Goal: Task Accomplishment & Management: Use online tool/utility

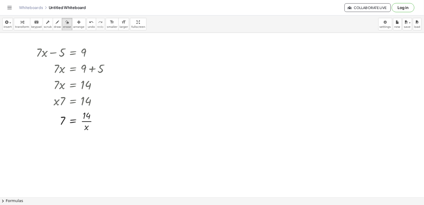
scroll to position [1548, 0]
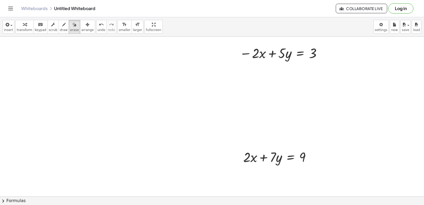
drag, startPoint x: 452, startPoint y: 2, endPoint x: 212, endPoint y: 108, distance: 262.9
drag, startPoint x: 92, startPoint y: 71, endPoint x: 121, endPoint y: 111, distance: 49.0
click at [60, 28] on span "draw" at bounding box center [64, 30] width 8 height 4
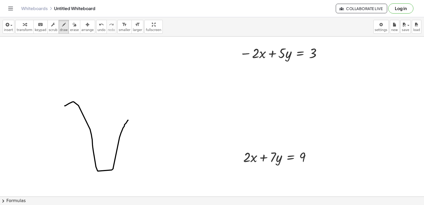
drag, startPoint x: 65, startPoint y: 106, endPoint x: 128, endPoint y: 120, distance: 64.9
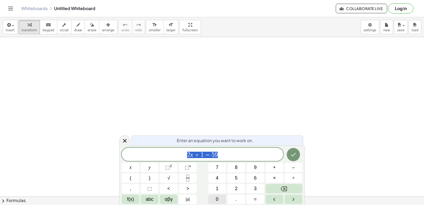
click at [369, 28] on body "Graspable Math Activities Get Started Activity Bank Assigned Work Classes White…" at bounding box center [212, 102] width 424 height 205
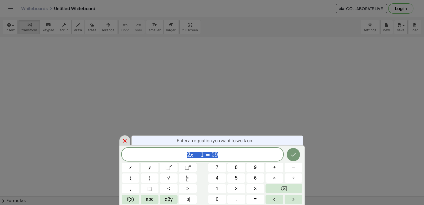
click at [125, 141] on icon at bounding box center [125, 141] width 6 height 6
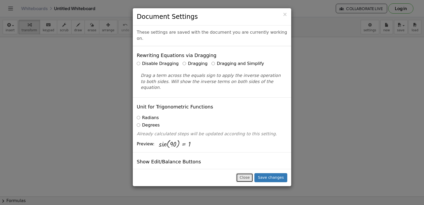
click at [253, 177] on button "Close" at bounding box center [244, 177] width 17 height 9
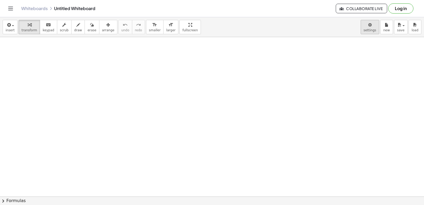
click at [368, 25] on body "Graspable Math Activities Get Started Activity Bank Assigned Work Classes White…" at bounding box center [212, 102] width 424 height 205
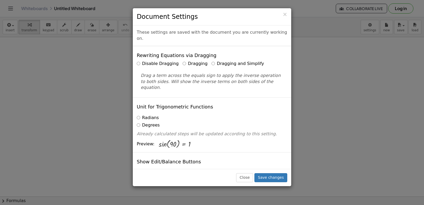
click at [212, 61] on label "Dragging and Simplify" at bounding box center [238, 64] width 52 height 6
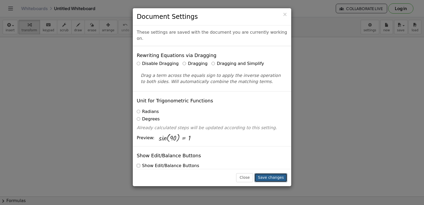
click at [276, 175] on button "Save changes" at bounding box center [270, 177] width 33 height 9
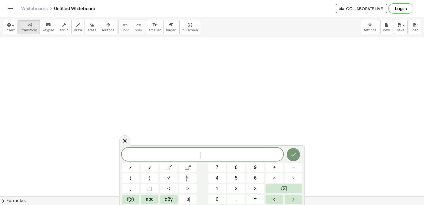
drag, startPoint x: 77, startPoint y: 80, endPoint x: 118, endPoint y: 157, distance: 87.9
click at [210, 170] on button "7" at bounding box center [217, 167] width 18 height 9
click at [133, 166] on button "x" at bounding box center [131, 167] width 18 height 9
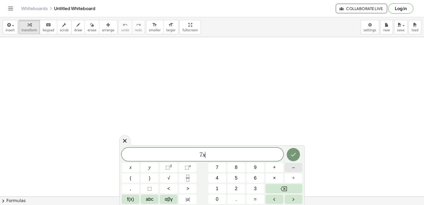
click at [289, 168] on button "–" at bounding box center [294, 167] width 18 height 9
click at [253, 170] on button "9" at bounding box center [255, 167] width 18 height 9
click at [262, 196] on button "=" at bounding box center [255, 199] width 18 height 9
click at [221, 191] on button "1" at bounding box center [217, 188] width 18 height 9
click at [228, 188] on button "2" at bounding box center [236, 188] width 18 height 9
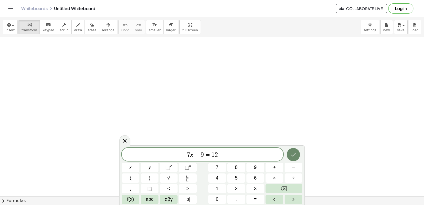
click at [289, 155] on button "Done" at bounding box center [293, 154] width 13 height 13
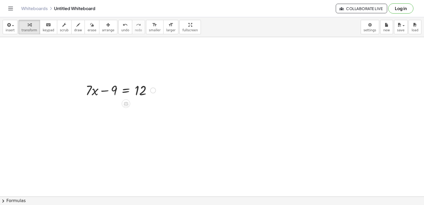
click at [143, 92] on div at bounding box center [120, 90] width 75 height 18
drag, startPoint x: 150, startPoint y: 90, endPoint x: 137, endPoint y: 85, distance: 13.8
click at [136, 85] on div at bounding box center [120, 90] width 75 height 18
drag, startPoint x: 115, startPoint y: 93, endPoint x: 155, endPoint y: 93, distance: 40.0
click at [155, 94] on div at bounding box center [120, 90] width 75 height 18
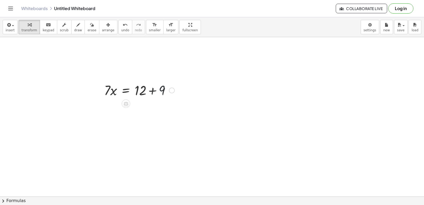
click at [173, 100] on div "− 9 + · 7 · x − 9 = 12 + + + · 7 · x − 9 = 12" at bounding box center [137, 90] width 82 height 21
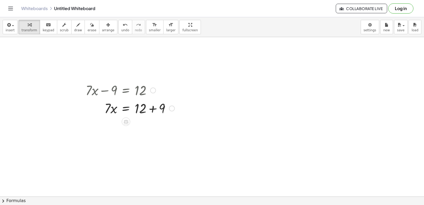
click at [170, 90] on div at bounding box center [130, 90] width 94 height 18
click at [151, 110] on div at bounding box center [130, 108] width 94 height 18
drag, startPoint x: 109, startPoint y: 127, endPoint x: 143, endPoint y: 145, distance: 37.9
click at [142, 149] on div at bounding box center [130, 148] width 94 height 27
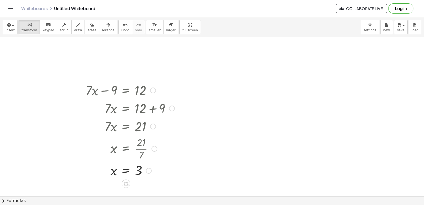
click at [126, 171] on div "x = 3" at bounding box center [126, 171] width 0 height 0
click at [76, 23] on icon "button" at bounding box center [78, 25] width 4 height 6
drag, startPoint x: 177, startPoint y: 89, endPoint x: 199, endPoint y: 81, distance: 23.6
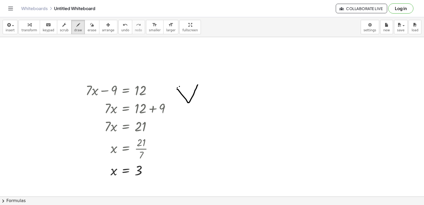
click at [121, 29] on span "undo" at bounding box center [125, 30] width 8 height 4
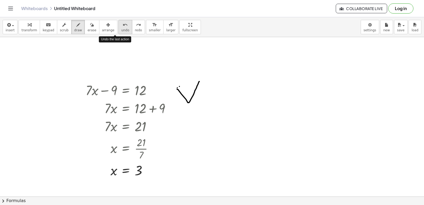
click at [121, 29] on span "undo" at bounding box center [125, 30] width 8 height 4
drag, startPoint x: 175, startPoint y: 73, endPoint x: 202, endPoint y: 79, distance: 28.2
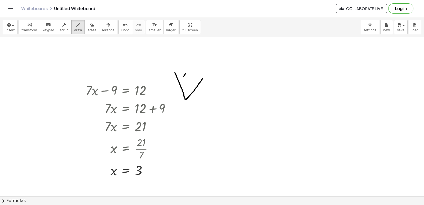
drag, startPoint x: 184, startPoint y: 77, endPoint x: 188, endPoint y: 68, distance: 10.0
drag, startPoint x: 189, startPoint y: 84, endPoint x: 197, endPoint y: 75, distance: 11.9
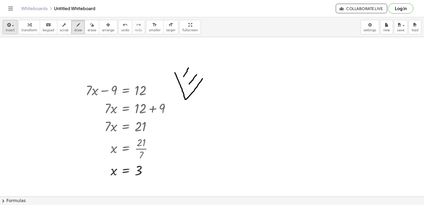
click at [51, 24] on button "keyboard keypad" at bounding box center [48, 27] width 17 height 14
click at [21, 27] on div "button" at bounding box center [29, 24] width 16 height 6
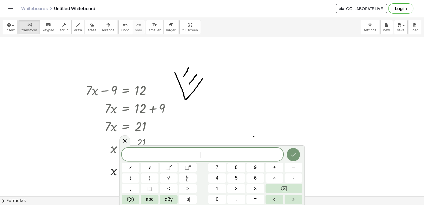
drag, startPoint x: 219, startPoint y: 120, endPoint x: 219, endPoint y: 126, distance: 5.8
click at [237, 177] on span "5" at bounding box center [236, 177] width 3 height 7
click at [153, 166] on button "y" at bounding box center [150, 167] width 18 height 9
click at [275, 166] on span "+" at bounding box center [274, 167] width 3 height 7
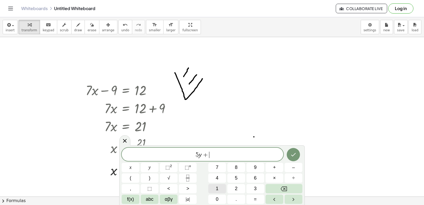
click at [213, 185] on button "1" at bounding box center [217, 188] width 18 height 9
click at [215, 179] on button "4" at bounding box center [217, 177] width 18 height 9
click at [257, 201] on button "=" at bounding box center [255, 199] width 18 height 9
click at [289, 168] on button "–" at bounding box center [294, 167] width 18 height 9
click at [291, 165] on button "–" at bounding box center [294, 167] width 18 height 9
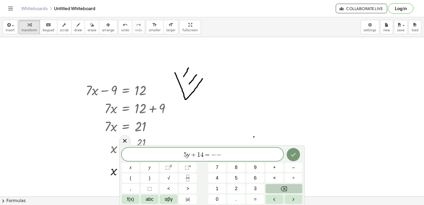
click at [271, 190] on button "Backspace" at bounding box center [284, 188] width 37 height 9
click at [237, 184] on button "2" at bounding box center [236, 188] width 18 height 9
click at [221, 187] on button "1" at bounding box center [217, 188] width 18 height 9
click at [297, 156] on icon "Done" at bounding box center [293, 154] width 6 height 6
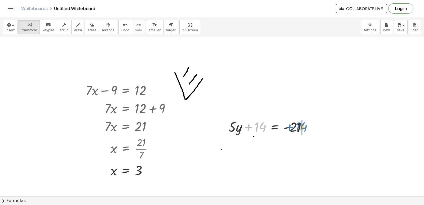
drag, startPoint x: 257, startPoint y: 124, endPoint x: 308, endPoint y: 125, distance: 51.4
click at [308, 125] on div at bounding box center [269, 126] width 87 height 18
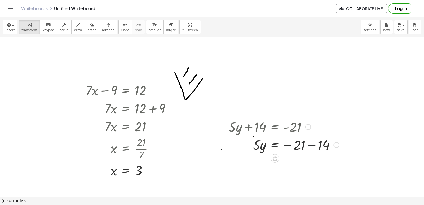
click at [313, 144] on div at bounding box center [284, 144] width 116 height 18
drag, startPoint x: 254, startPoint y: 164, endPoint x: 298, endPoint y: 178, distance: 46.7
click at [294, 166] on div at bounding box center [284, 162] width 116 height 27
drag, startPoint x: 303, startPoint y: 165, endPoint x: 307, endPoint y: 191, distance: 26.4
click at [275, 174] on div "y = - 7" at bounding box center [275, 174] width 0 height 0
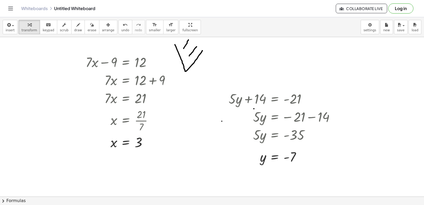
scroll to position [31, 0]
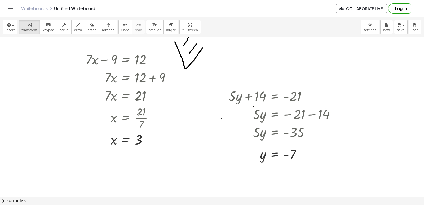
click at [71, 25] on button "draw" at bounding box center [78, 27] width 14 height 14
drag, startPoint x: 30, startPoint y: 95, endPoint x: 36, endPoint y: 80, distance: 16.1
click at [36, 80] on div at bounding box center [212, 182] width 424 height 353
drag, startPoint x: 29, startPoint y: 95, endPoint x: 61, endPoint y: 85, distance: 33.3
click at [61, 85] on div at bounding box center [212, 182] width 424 height 353
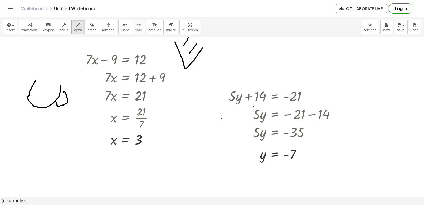
drag, startPoint x: 63, startPoint y: 93, endPoint x: 57, endPoint y: 103, distance: 11.7
click at [57, 103] on div at bounding box center [212, 182] width 424 height 353
drag, startPoint x: 42, startPoint y: 108, endPoint x: 39, endPoint y: 114, distance: 7.0
click at [39, 114] on div at bounding box center [212, 182] width 424 height 353
click at [28, 27] on icon "button" at bounding box center [30, 25] width 4 height 6
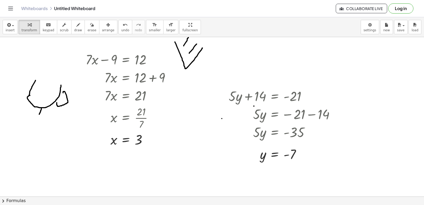
click at [184, 144] on div at bounding box center [212, 182] width 424 height 353
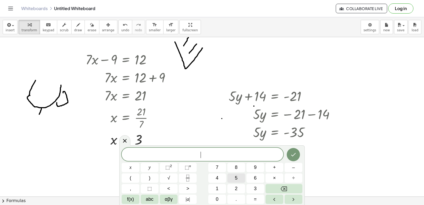
click at [240, 181] on button "5" at bounding box center [236, 177] width 18 height 9
click at [280, 178] on button "×" at bounding box center [275, 177] width 18 height 9
click at [290, 169] on button "–" at bounding box center [294, 167] width 18 height 9
click at [253, 172] on div "5 · − ​ x y ⬚ 2 ⬚ n 7 8 9 + – ( ) √ 4 5 6 × ÷ , ⬚ < > 1 2 3 f(x) abc αβγ | a | …" at bounding box center [212, 176] width 181 height 56
click at [254, 169] on span "9" at bounding box center [255, 167] width 3 height 7
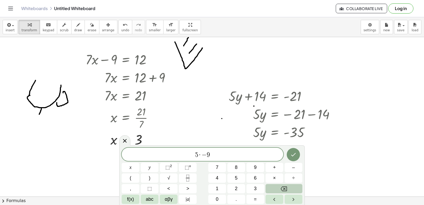
click at [271, 184] on button "Backspace" at bounding box center [284, 188] width 37 height 9
click at [129, 166] on button "x" at bounding box center [131, 167] width 18 height 9
click at [294, 168] on span "–" at bounding box center [293, 167] width 3 height 7
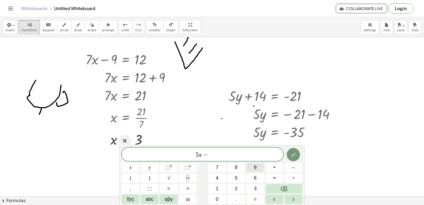
click at [258, 169] on button "9" at bounding box center [255, 167] width 18 height 9
click at [256, 198] on span "=" at bounding box center [255, 199] width 3 height 7
click at [218, 187] on span "1" at bounding box center [217, 188] width 3 height 7
click at [293, 150] on button "Done" at bounding box center [293, 154] width 13 height 13
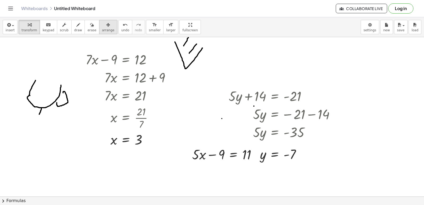
click at [102, 29] on span "arrange" at bounding box center [108, 30] width 12 height 4
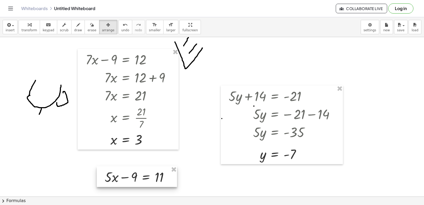
drag, startPoint x: 221, startPoint y: 156, endPoint x: 133, endPoint y: 179, distance: 90.3
click at [133, 179] on div at bounding box center [137, 176] width 80 height 21
click at [33, 31] on button "transform" at bounding box center [29, 27] width 21 height 14
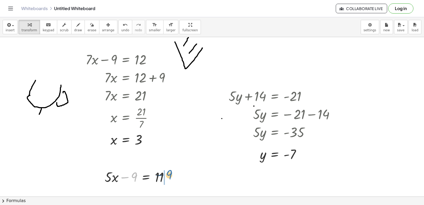
drag, startPoint x: 133, startPoint y: 175, endPoint x: 184, endPoint y: 168, distance: 51.1
click at [181, 166] on div "+ · 7 · x − 9 = 12 · 7 · x = + 12 + 9 · 7 · x = 21 x = · 21 · 7 x = 3 + · 5 · y…" at bounding box center [212, 182] width 424 height 353
click at [175, 179] on div at bounding box center [158, 177] width 74 height 18
drag, startPoint x: 172, startPoint y: 177, endPoint x: 180, endPoint y: 215, distance: 38.7
click at [180, 205] on html "Graspable Math Activities Get Started Activity Bank Assigned Work Classes White…" at bounding box center [212, 102] width 424 height 205
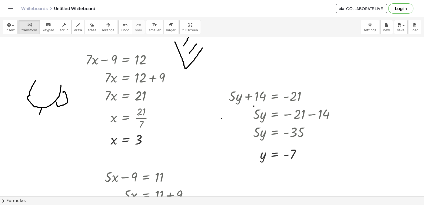
drag, startPoint x: 202, startPoint y: 125, endPoint x: 204, endPoint y: 118, distance: 7.8
click at [204, 118] on div "+ · 7 · x − 9 = 12 · 7 · x = + 12 + 9 · 7 · x = 21 x = · 21 · 7 x = 3 + · 5 · y…" at bounding box center [212, 182] width 424 height 353
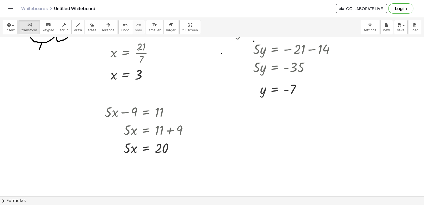
scroll to position [104, 0]
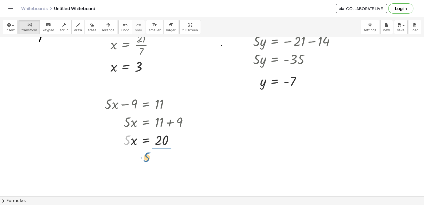
drag, startPoint x: 129, startPoint y: 142, endPoint x: 182, endPoint y: 149, distance: 53.0
click at [186, 144] on div at bounding box center [148, 140] width 92 height 18
click at [118, 28] on button "undo undo" at bounding box center [125, 27] width 14 height 14
drag, startPoint x: 125, startPoint y: 139, endPoint x: 164, endPoint y: 158, distance: 43.7
click at [160, 160] on div at bounding box center [148, 162] width 92 height 27
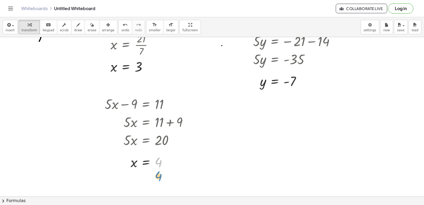
drag, startPoint x: 168, startPoint y: 159, endPoint x: 163, endPoint y: 157, distance: 4.7
click at [165, 161] on div at bounding box center [148, 161] width 92 height 17
drag, startPoint x: 165, startPoint y: 161, endPoint x: 186, endPoint y: 179, distance: 27.8
click at [146, 181] on div "x = 4" at bounding box center [146, 181] width 0 height 0
click at [315, 103] on div at bounding box center [212, 109] width 424 height 353
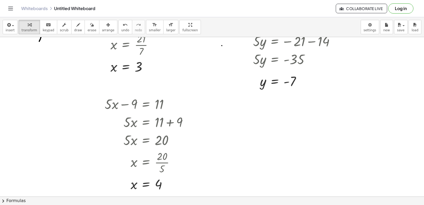
click at [293, 151] on div at bounding box center [212, 109] width 424 height 353
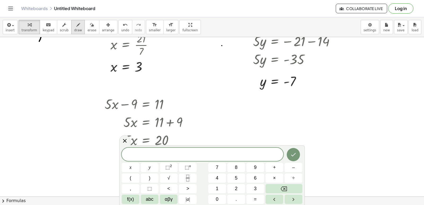
click at [76, 24] on icon "button" at bounding box center [78, 25] width 4 height 6
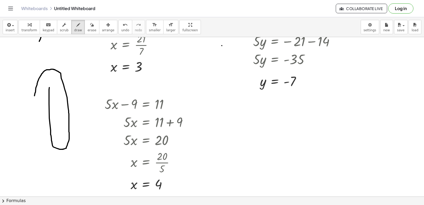
drag, startPoint x: 34, startPoint y: 96, endPoint x: 49, endPoint y: 87, distance: 17.0
click at [49, 87] on div at bounding box center [212, 109] width 424 height 353
drag, startPoint x: 34, startPoint y: 95, endPoint x: 47, endPoint y: 105, distance: 15.5
click at [40, 123] on div at bounding box center [212, 109] width 424 height 353
click at [120, 28] on button "undo undo" at bounding box center [125, 27] width 14 height 14
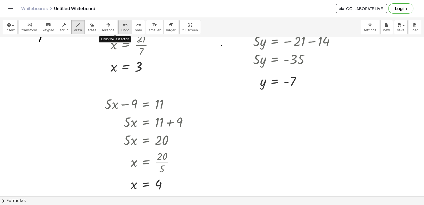
drag, startPoint x: 120, startPoint y: 28, endPoint x: 117, endPoint y: 29, distance: 3.1
click at [119, 28] on button "undo undo" at bounding box center [125, 27] width 14 height 14
click at [404, 174] on div at bounding box center [212, 109] width 424 height 353
click at [288, 131] on div at bounding box center [212, 109] width 424 height 353
click at [255, 132] on div at bounding box center [212, 109] width 424 height 353
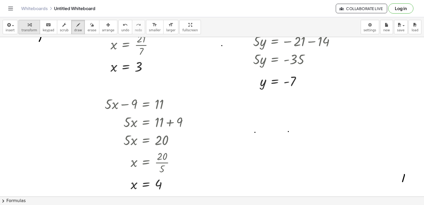
click at [30, 28] on span "transform" at bounding box center [29, 30] width 16 height 4
click at [278, 140] on div at bounding box center [212, 109] width 424 height 353
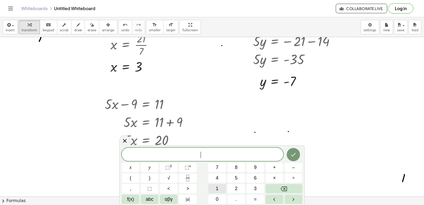
click at [219, 192] on button "1" at bounding box center [217, 188] width 18 height 9
click at [222, 178] on button "4" at bounding box center [217, 177] width 18 height 9
click at [151, 170] on button "y" at bounding box center [150, 167] width 18 height 9
click at [299, 169] on button "–" at bounding box center [294, 167] width 18 height 9
click at [230, 186] on button "2" at bounding box center [236, 188] width 18 height 9
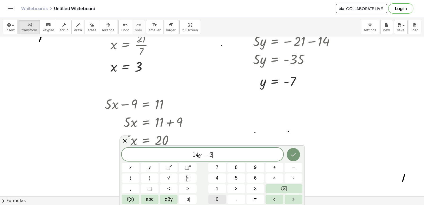
click at [214, 199] on button "0" at bounding box center [217, 199] width 18 height 9
click at [255, 201] on span "=" at bounding box center [255, 199] width 3 height 7
click at [238, 187] on button "2" at bounding box center [236, 188] width 18 height 9
click at [295, 153] on icon "Done" at bounding box center [293, 154] width 6 height 6
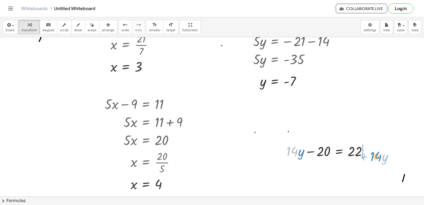
drag, startPoint x: 292, startPoint y: 153, endPoint x: 375, endPoint y: 158, distance: 83.9
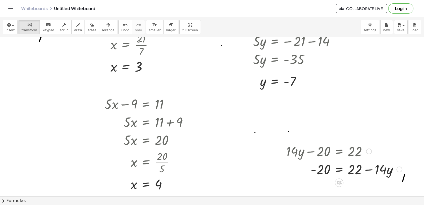
click at [372, 168] on div at bounding box center [344, 169] width 121 height 18
click at [121, 28] on span "undo" at bounding box center [125, 30] width 8 height 4
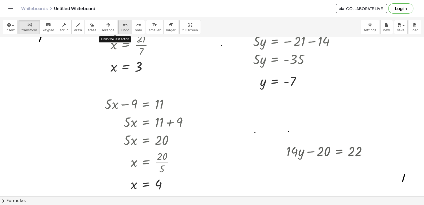
click at [121, 28] on span "undo" at bounding box center [125, 30] width 8 height 4
click at [135, 29] on span "redo" at bounding box center [138, 30] width 7 height 4
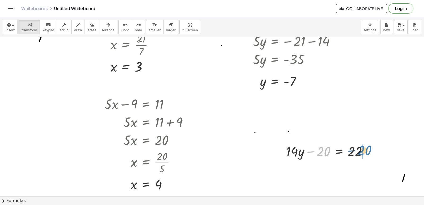
drag, startPoint x: 321, startPoint y: 152, endPoint x: 369, endPoint y: 146, distance: 48.4
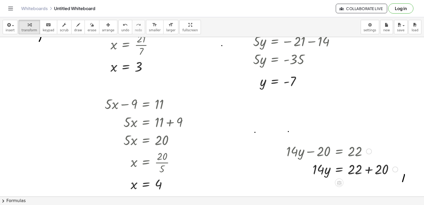
click at [367, 171] on div at bounding box center [342, 169] width 117 height 18
drag, startPoint x: 317, startPoint y: 187, endPoint x: 363, endPoint y: 196, distance: 46.4
click at [356, 184] on div at bounding box center [342, 187] width 117 height 27
drag, startPoint x: 368, startPoint y: 188, endPoint x: 377, endPoint y: 215, distance: 28.8
click at [377, 205] on html "Graspable Math Activities Get Started Activity Bank Assigned Work Classes White…" at bounding box center [212, 102] width 424 height 205
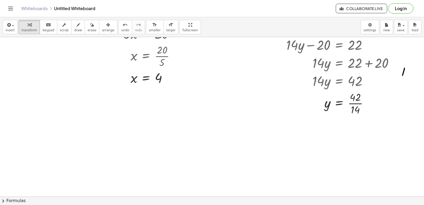
scroll to position [180, 0]
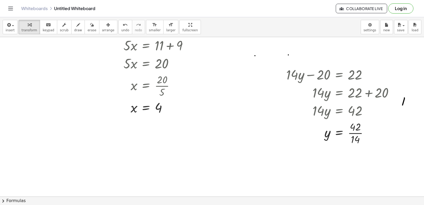
click at [226, 146] on div at bounding box center [212, 96] width 424 height 478
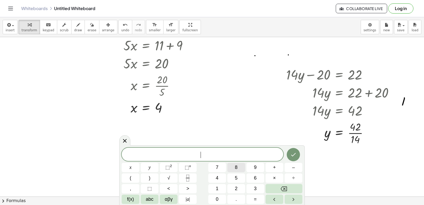
click at [234, 165] on button "8" at bounding box center [236, 167] width 18 height 9
click at [128, 164] on button "x" at bounding box center [131, 167] width 18 height 9
click at [275, 167] on span "+" at bounding box center [274, 167] width 3 height 7
click at [236, 184] on button "2" at bounding box center [236, 188] width 18 height 9
click at [219, 186] on button "1" at bounding box center [217, 188] width 18 height 9
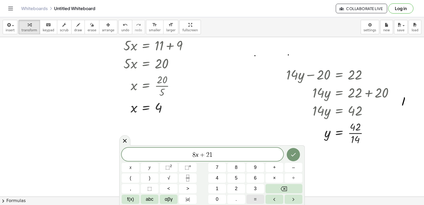
click at [252, 198] on button "=" at bounding box center [255, 199] width 18 height 9
click at [241, 178] on button "5" at bounding box center [236, 177] width 18 height 9
click at [292, 150] on button "Done" at bounding box center [293, 154] width 13 height 13
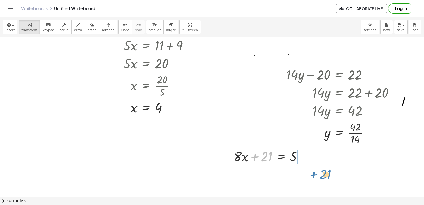
drag, startPoint x: 269, startPoint y: 157, endPoint x: 288, endPoint y: 168, distance: 21.8
click at [302, 174] on div at bounding box center [282, 174] width 102 height 18
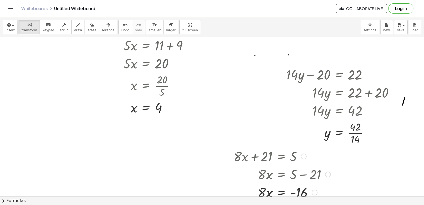
drag, startPoint x: 312, startPoint y: 172, endPoint x: 316, endPoint y: 196, distance: 24.4
click at [281, 192] on div "· 8 · x = - 16" at bounding box center [281, 192] width 0 height 0
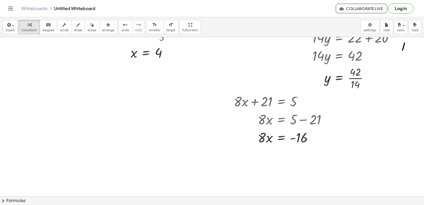
scroll to position [272, 0]
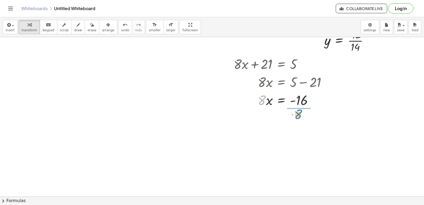
drag, startPoint x: 262, startPoint y: 96, endPoint x: 298, endPoint y: 109, distance: 38.8
click at [298, 109] on div "+ · 8 · x + 21 = 5 · 8 · x = + 5 − 21 · 8 · 8 · x = - 16" at bounding box center [280, 81] width 109 height 57
click at [300, 122] on div at bounding box center [282, 122] width 102 height 27
click at [181, 94] on div at bounding box center [212, 4] width 424 height 478
click at [149, 89] on div at bounding box center [212, 4] width 424 height 478
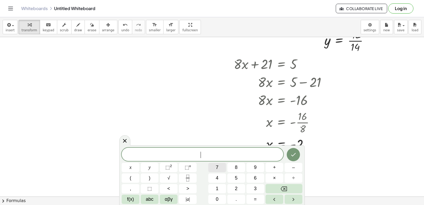
click at [219, 167] on button "7" at bounding box center [217, 167] width 18 height 9
click at [135, 164] on button "x" at bounding box center [131, 167] width 18 height 9
click at [272, 167] on button "+" at bounding box center [275, 167] width 18 height 9
click at [145, 168] on button "y" at bounding box center [150, 167] width 18 height 9
click at [254, 197] on span "=" at bounding box center [255, 199] width 3 height 7
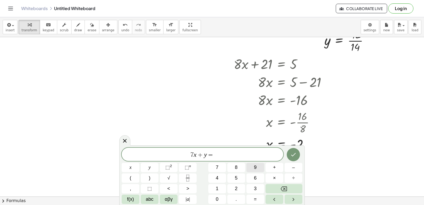
click at [255, 170] on span "9" at bounding box center [255, 167] width 3 height 7
click at [299, 156] on button "Done" at bounding box center [293, 154] width 13 height 13
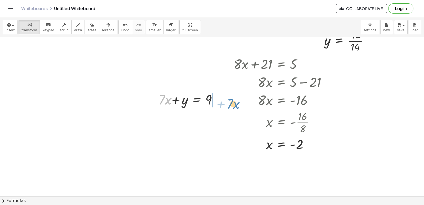
drag, startPoint x: 161, startPoint y: 100, endPoint x: 229, endPoint y: 104, distance: 68.2
click at [229, 104] on div "+ · 7 · x − 9 = 12 · 7 · x = + 12 + 9 · 7 · x = 21 x = · 21 · 7 x = 3 + · 5 · y…" at bounding box center [212, 4] width 424 height 478
drag, startPoint x: 244, startPoint y: 96, endPoint x: 246, endPoint y: 112, distance: 16.3
click at [246, 112] on div "+ · 7 · x − 9 = 12 · 7 · x = + 12 + 9 · 7 · x = 21 x = · 21 · 7 x = 3 + · 5 · y…" at bounding box center [212, 4] width 424 height 478
click at [102, 29] on span "arrange" at bounding box center [108, 30] width 12 height 4
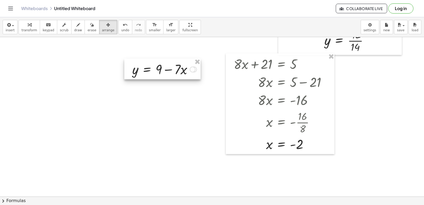
drag, startPoint x: 214, startPoint y: 105, endPoint x: 165, endPoint y: 76, distance: 57.9
click at [165, 76] on div at bounding box center [162, 69] width 76 height 21
click at [29, 28] on button "transform" at bounding box center [29, 27] width 21 height 14
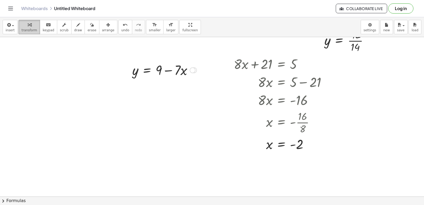
drag, startPoint x: 37, startPoint y: 16, endPoint x: 32, endPoint y: 21, distance: 7.1
click at [38, 14] on div "Graspable Math Activities Get Started Activity Bank Assigned Work Classes White…" at bounding box center [212, 102] width 424 height 205
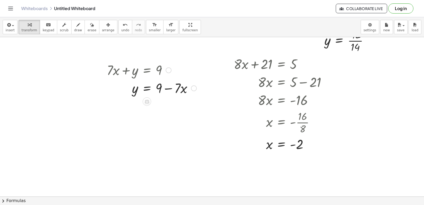
drag, startPoint x: 192, startPoint y: 70, endPoint x: 189, endPoint y: 96, distance: 26.4
click at [147, 88] on div "· 7 · x y = 9 + −" at bounding box center [147, 88] width 0 height 0
click at [164, 127] on div at bounding box center [212, 4] width 424 height 478
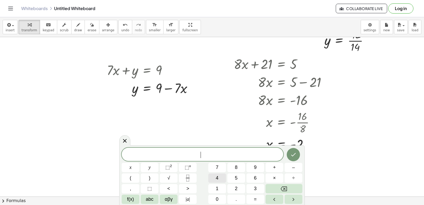
click at [209, 178] on button "4" at bounding box center [217, 177] width 18 height 9
click at [295, 192] on button "Backspace" at bounding box center [284, 188] width 37 height 9
click at [239, 185] on button "2" at bounding box center [236, 188] width 18 height 9
click at [154, 169] on button "y" at bounding box center [150, 167] width 18 height 9
click at [278, 166] on button "+" at bounding box center [275, 167] width 18 height 9
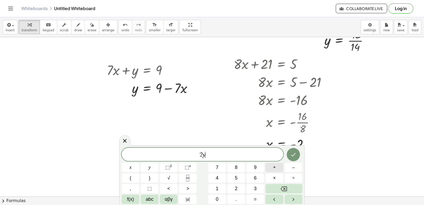
click at [275, 169] on span "+" at bounding box center [274, 167] width 3 height 7
click at [276, 169] on button "+" at bounding box center [275, 167] width 18 height 9
click at [282, 188] on icon "Backspace" at bounding box center [284, 189] width 6 height 6
click at [282, 190] on icon "Backspace" at bounding box center [284, 188] width 6 height 5
click at [244, 165] on button "8" at bounding box center [236, 167] width 18 height 9
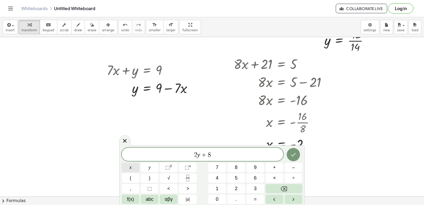
click at [125, 165] on button "x" at bounding box center [131, 167] width 18 height 9
click at [257, 202] on button "=" at bounding box center [255, 199] width 18 height 9
click at [240, 192] on button "2" at bounding box center [236, 188] width 18 height 9
click at [222, 179] on button "4" at bounding box center [217, 177] width 18 height 9
click at [292, 152] on icon "Done" at bounding box center [293, 154] width 6 height 6
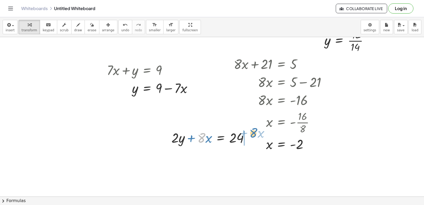
drag, startPoint x: 203, startPoint y: 132, endPoint x: 255, endPoint y: 127, distance: 52.7
click at [255, 127] on div "· 8 + · x + · 2 · y + · 8 · x = 24" at bounding box center [211, 137] width 94 height 21
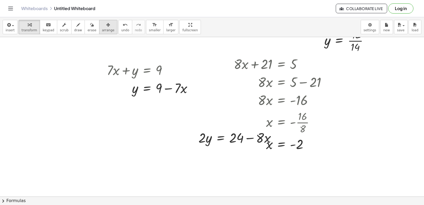
click at [106, 26] on icon "button" at bounding box center [108, 25] width 4 height 6
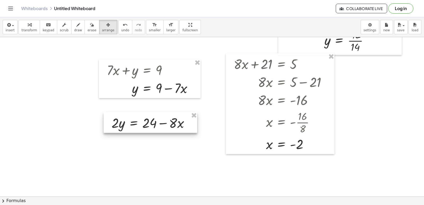
drag, startPoint x: 238, startPoint y: 138, endPoint x: 151, endPoint y: 123, distance: 88.5
click at [151, 123] on div at bounding box center [151, 122] width 94 height 21
click at [133, 174] on div at bounding box center [212, 4] width 424 height 478
click at [23, 25] on div "button" at bounding box center [29, 24] width 16 height 6
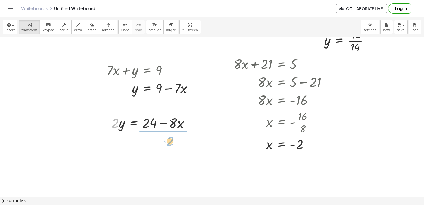
drag, startPoint x: 112, startPoint y: 124, endPoint x: 158, endPoint y: 149, distance: 52.3
click at [165, 141] on div "+ · 7 · x − 9 = 12 · 7 · x = + 12 + 9 · 7 · x = 21 x = · 21 · 7 x = 3 + · 5 · y…" at bounding box center [212, 4] width 424 height 478
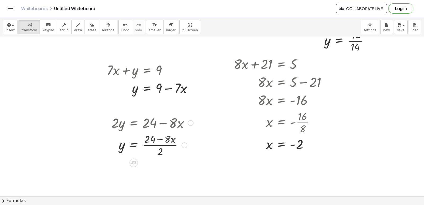
click at [165, 145] on div at bounding box center [152, 144] width 87 height 27
click at [160, 138] on div at bounding box center [152, 144] width 87 height 27
drag, startPoint x: 149, startPoint y: 136, endPoint x: 152, endPoint y: 135, distance: 3.7
click at [152, 135] on div at bounding box center [152, 144] width 87 height 27
drag, startPoint x: 150, startPoint y: 137, endPoint x: 165, endPoint y: 134, distance: 14.9
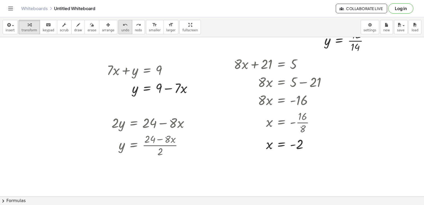
click at [121, 29] on span "undo" at bounding box center [125, 30] width 8 height 4
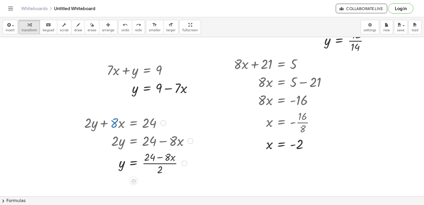
drag, startPoint x: 190, startPoint y: 122, endPoint x: 188, endPoint y: 162, distance: 40.4
click at [134, 123] on div "+ · 2 · y + · 8 · x = 24 · 2 · y = + 24 − · 8 · x y = · ( + 24 − · 8 · x ) · 2" at bounding box center [134, 123] width 0 height 0
drag, startPoint x: 182, startPoint y: 162, endPoint x: 228, endPoint y: 196, distance: 57.5
click at [210, 192] on div "+ · 7 · x − 9 = 12 · 7 · x = + 12 + 9 · 7 · x = 21 x = · 21 · 7 x = 3 + · 5 · y…" at bounding box center [212, 4] width 424 height 478
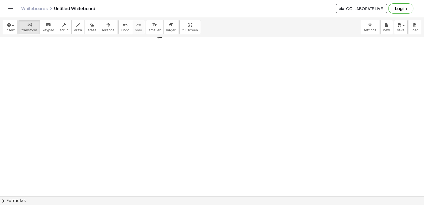
scroll to position [398, 0]
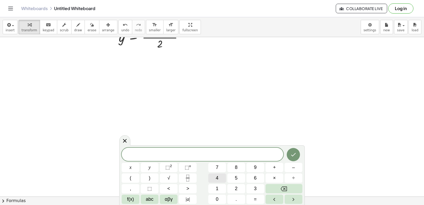
click at [225, 181] on button "4" at bounding box center [217, 177] width 18 height 9
click at [131, 170] on span "x" at bounding box center [131, 167] width 2 height 7
click at [295, 169] on button "–" at bounding box center [294, 167] width 18 height 9
click at [235, 189] on span "2" at bounding box center [236, 188] width 3 height 7
click at [220, 197] on button "0" at bounding box center [217, 199] width 18 height 9
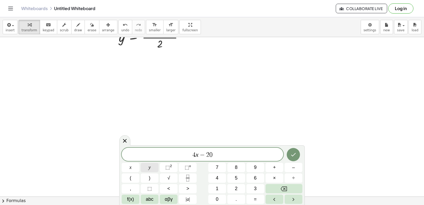
click at [148, 164] on button "y" at bounding box center [150, 167] width 18 height 9
click at [249, 198] on button "=" at bounding box center [255, 199] width 18 height 9
click at [256, 181] on button "6" at bounding box center [255, 177] width 18 height 9
click at [225, 202] on button "0" at bounding box center [217, 199] width 18 height 9
click at [293, 153] on icon "Done" at bounding box center [293, 154] width 6 height 6
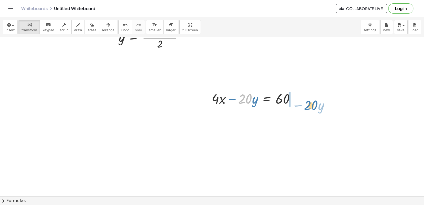
drag, startPoint x: 247, startPoint y: 103, endPoint x: 312, endPoint y: 109, distance: 66.0
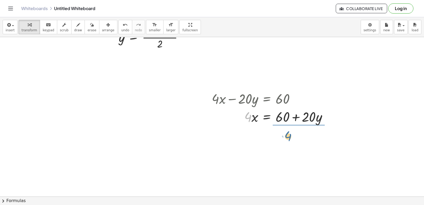
drag, startPoint x: 246, startPoint y: 114, endPoint x: 294, endPoint y: 131, distance: 51.5
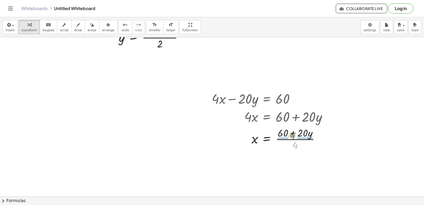
drag, startPoint x: 297, startPoint y: 145, endPoint x: 294, endPoint y: 135, distance: 10.2
click at [294, 135] on div at bounding box center [271, 138] width 125 height 27
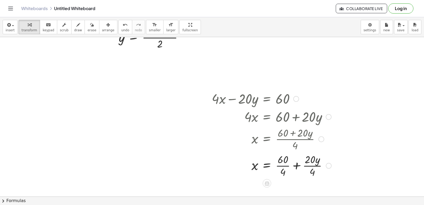
click at [281, 166] on div at bounding box center [271, 165] width 125 height 27
click at [312, 162] on div at bounding box center [271, 165] width 125 height 27
drag, startPoint x: 321, startPoint y: 166, endPoint x: 319, endPoint y: 203, distance: 36.9
click at [319, 202] on div "insert select one: Math Expression Function Text Youtube Video Graphing Geometr…" at bounding box center [212, 111] width 424 height 188
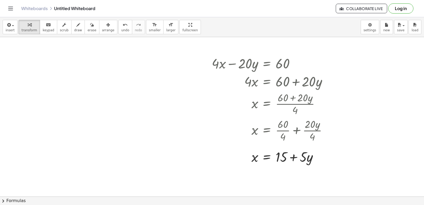
scroll to position [451, 0]
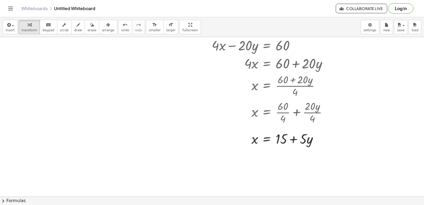
click at [241, 201] on button "chevron_right Formulas" at bounding box center [212, 200] width 424 height 8
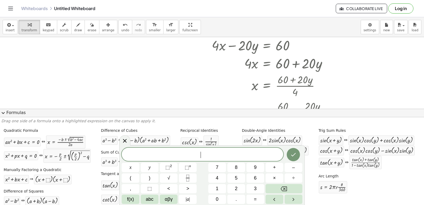
click at [9, 112] on button "expand_more Formulas" at bounding box center [212, 113] width 424 height 8
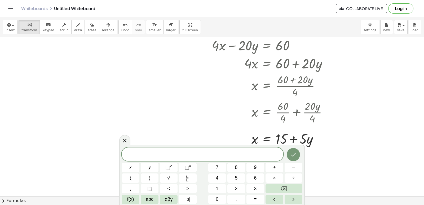
click at [157, 197] on button "abc" at bounding box center [150, 199] width 18 height 9
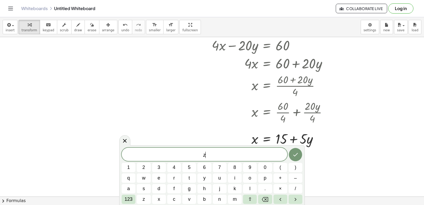
click at [206, 153] on span "z ​" at bounding box center [205, 154] width 166 height 7
click at [267, 201] on icon "Backspace" at bounding box center [265, 199] width 6 height 6
drag, startPoint x: 284, startPoint y: 155, endPoint x: 292, endPoint y: 154, distance: 8.1
click at [288, 155] on div "h o l a a a a a a a ​ 1 2 3 4 5 6 7 8 9 0 ( ) q w e r t y u i o p + – a s d f g…" at bounding box center [212, 176] width 181 height 56
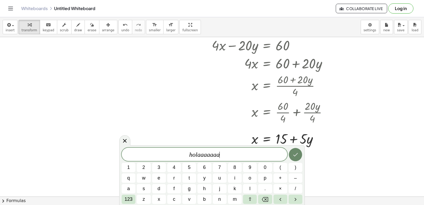
click at [293, 153] on icon "Done" at bounding box center [295, 154] width 6 height 6
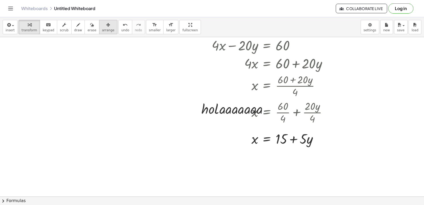
click at [102, 27] on div "button" at bounding box center [108, 24] width 12 height 6
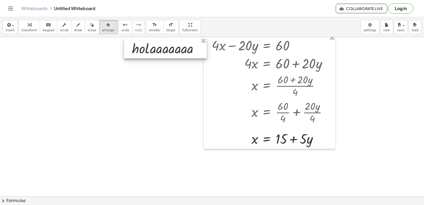
drag, startPoint x: 229, startPoint y: 111, endPoint x: 160, endPoint y: 50, distance: 92.1
click at [160, 50] on div at bounding box center [165, 48] width 83 height 21
click at [28, 24] on icon "button" at bounding box center [30, 25] width 4 height 6
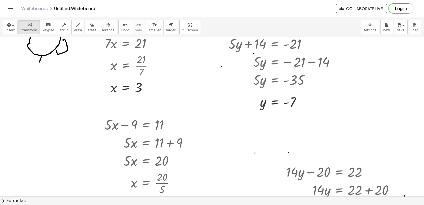
scroll to position [100, 0]
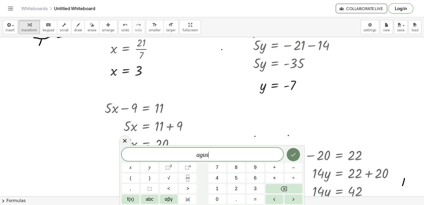
click at [295, 156] on icon "Done" at bounding box center [293, 154] width 6 height 6
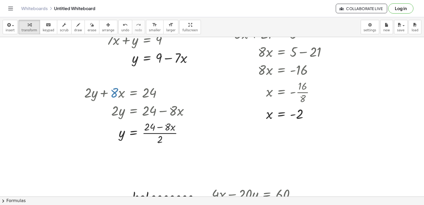
scroll to position [312, 0]
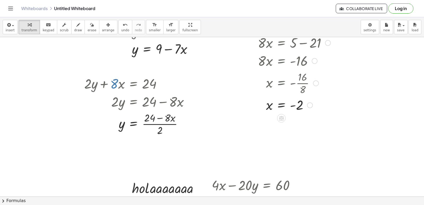
click at [330, 101] on div at bounding box center [282, 104] width 102 height 17
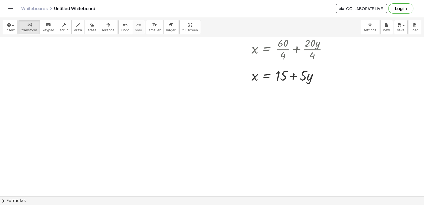
scroll to position [0, 0]
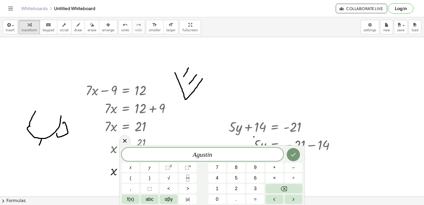
click at [300, 149] on div at bounding box center [294, 155] width 18 height 14
click at [295, 149] on button "Done" at bounding box center [293, 154] width 13 height 13
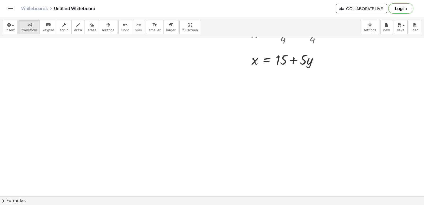
scroll to position [530, 0]
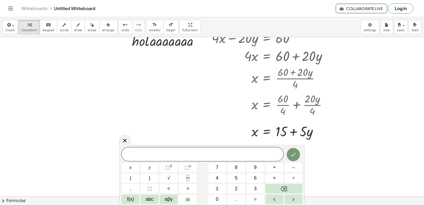
scroll to position [451, 0]
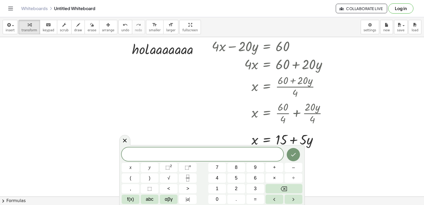
drag, startPoint x: 70, startPoint y: 30, endPoint x: 86, endPoint y: 73, distance: 46.0
click at [74, 30] on span "draw" at bounding box center [78, 30] width 8 height 4
click at [0, 0] on div at bounding box center [0, 0] width 0 height 0
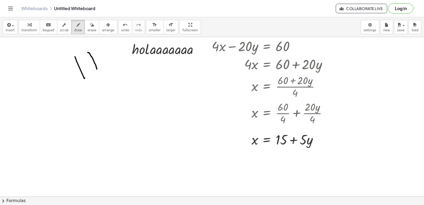
drag, startPoint x: 88, startPoint y: 52, endPoint x: 98, endPoint y: 71, distance: 21.0
drag, startPoint x: 75, startPoint y: 94, endPoint x: 116, endPoint y: 64, distance: 50.5
drag, startPoint x: 155, startPoint y: 82, endPoint x: 158, endPoint y: 89, distance: 7.5
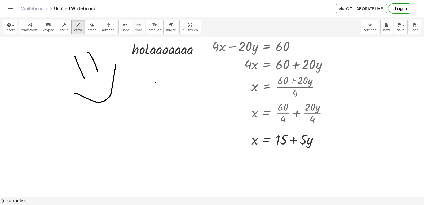
drag, startPoint x: 167, startPoint y: 84, endPoint x: 170, endPoint y: 90, distance: 6.5
drag, startPoint x: 159, startPoint y: 101, endPoint x: 187, endPoint y: 93, distance: 29.2
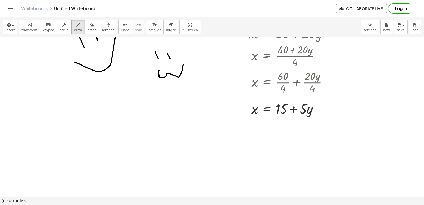
scroll to position [531, 0]
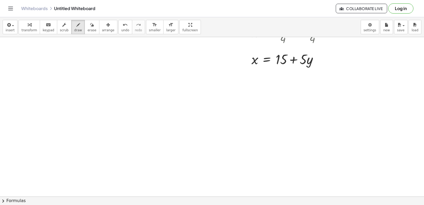
drag, startPoint x: 28, startPoint y: 30, endPoint x: 104, endPoint y: 56, distance: 80.1
click at [28, 31] on span "transform" at bounding box center [29, 30] width 16 height 4
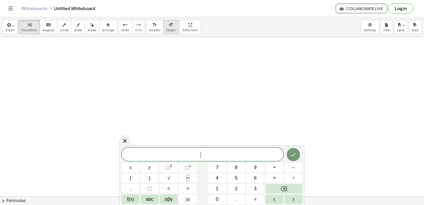
scroll to position [584, 0]
drag, startPoint x: 318, startPoint y: 125, endPoint x: 324, endPoint y: 137, distance: 12.9
drag, startPoint x: 334, startPoint y: 105, endPoint x: 97, endPoint y: 77, distance: 239.1
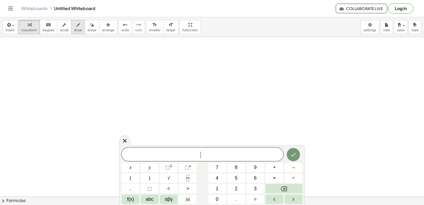
click at [76, 25] on icon "button" at bounding box center [78, 25] width 4 height 6
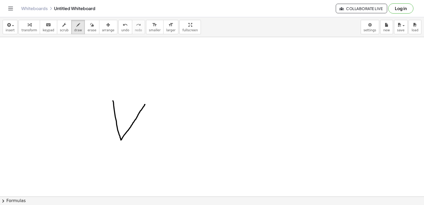
drag, startPoint x: 113, startPoint y: 101, endPoint x: 145, endPoint y: 104, distance: 32.3
drag, startPoint x: 112, startPoint y: 100, endPoint x: 145, endPoint y: 106, distance: 33.2
drag, startPoint x: 114, startPoint y: 96, endPoint x: 147, endPoint y: 105, distance: 33.6
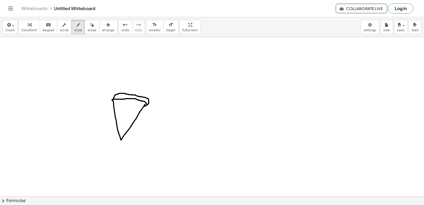
drag, startPoint x: 121, startPoint y: 138, endPoint x: 129, endPoint y: 119, distance: 20.5
click at [121, 29] on span "undo" at bounding box center [125, 30] width 8 height 4
drag, startPoint x: 121, startPoint y: 139, endPoint x: 130, endPoint y: 127, distance: 14.6
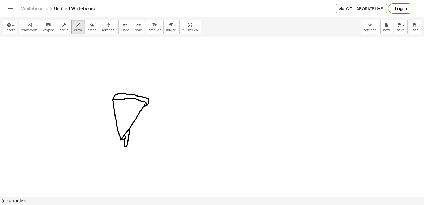
click at [21, 32] on button "transform" at bounding box center [29, 27] width 21 height 14
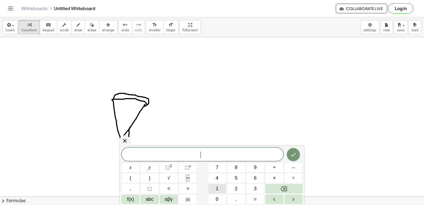
click at [218, 192] on button "1" at bounding box center [217, 188] width 18 height 9
click at [217, 198] on span "0" at bounding box center [217, 199] width 3 height 7
click at [126, 167] on button "x" at bounding box center [131, 167] width 18 height 9
click at [290, 165] on button "–" at bounding box center [294, 167] width 18 height 9
click at [233, 173] on div "1 0 x − ​ x y ⬚ 2 ⬚ n 7 8 9 + – ( ) √ 4 5 6 × ÷ , ⬚ < > 1 2 3 f(x) abc αβγ | a …" at bounding box center [212, 176] width 181 height 56
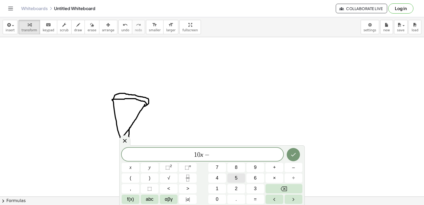
click at [235, 178] on span "5" at bounding box center [236, 177] width 3 height 7
click at [147, 165] on button "y" at bounding box center [150, 167] width 18 height 9
click at [251, 201] on button "=" at bounding box center [255, 199] width 18 height 9
click at [210, 184] on button "1" at bounding box center [217, 188] width 18 height 9
click at [215, 199] on button "0" at bounding box center [217, 199] width 18 height 9
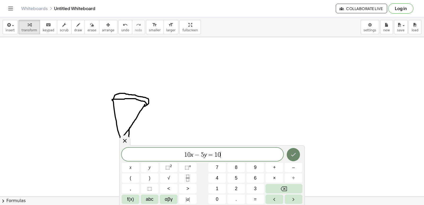
click at [290, 155] on icon "Done" at bounding box center [293, 154] width 6 height 6
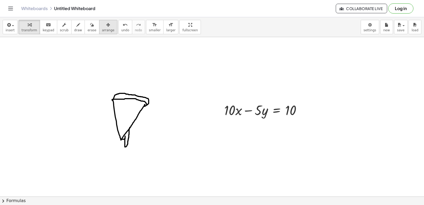
click at [105, 25] on button "arrange" at bounding box center [108, 27] width 18 height 14
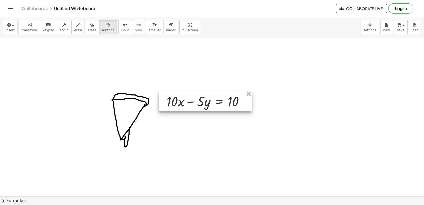
drag, startPoint x: 251, startPoint y: 108, endPoint x: 192, endPoint y: 100, distance: 59.4
click at [192, 100] on div at bounding box center [205, 101] width 93 height 21
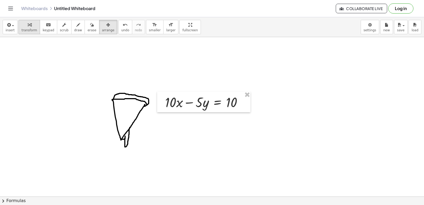
click at [28, 26] on icon "button" at bounding box center [30, 25] width 4 height 6
drag, startPoint x: 159, startPoint y: 110, endPoint x: 161, endPoint y: 120, distance: 10.2
click at [159, 110] on div at bounding box center [161, 101] width 8 height 21
drag, startPoint x: 162, startPoint y: 123, endPoint x: 181, endPoint y: 120, distance: 19.3
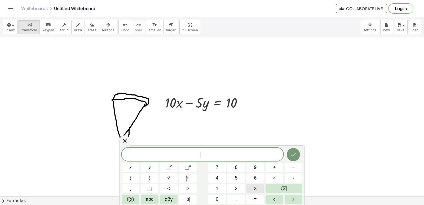
click at [260, 187] on button "3" at bounding box center [255, 188] width 18 height 9
click at [136, 165] on button "x" at bounding box center [131, 167] width 18 height 9
click at [279, 167] on button "+" at bounding box center [275, 167] width 18 height 9
click at [231, 179] on button "5" at bounding box center [236, 177] width 18 height 9
click at [152, 166] on button "y" at bounding box center [150, 167] width 18 height 9
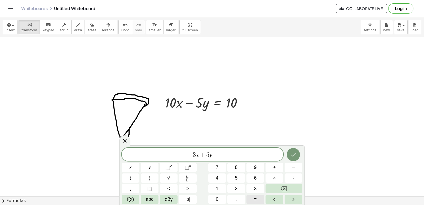
click at [255, 199] on span "=" at bounding box center [255, 199] width 3 height 7
click at [217, 186] on button "1" at bounding box center [217, 188] width 18 height 9
click at [224, 186] on button "1" at bounding box center [217, 188] width 18 height 9
click at [283, 190] on icon "Backspace" at bounding box center [284, 189] width 6 height 6
click at [254, 179] on span "6" at bounding box center [255, 177] width 3 height 7
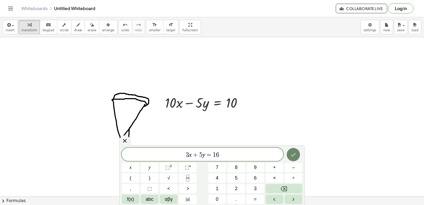
click at [293, 151] on button "Done" at bounding box center [293, 154] width 13 height 13
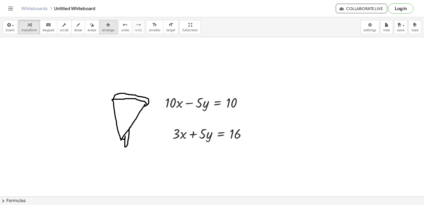
click at [106, 28] on icon "button" at bounding box center [108, 25] width 4 height 6
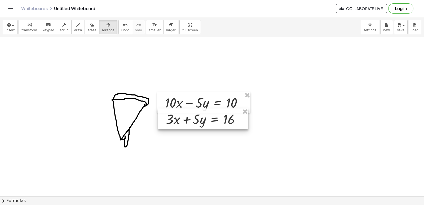
drag, startPoint x: 189, startPoint y: 134, endPoint x: 182, endPoint y: 120, distance: 15.9
click at [182, 120] on div at bounding box center [203, 118] width 90 height 21
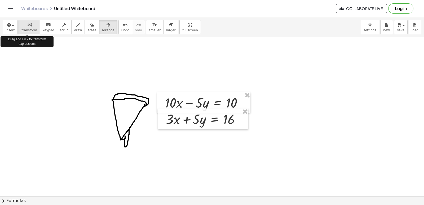
click at [21, 33] on button "transform" at bounding box center [29, 27] width 21 height 14
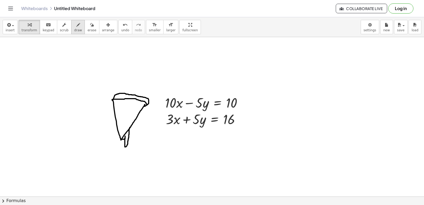
click at [74, 28] on span "draw" at bounding box center [78, 30] width 8 height 4
drag, startPoint x: 162, startPoint y: 86, endPoint x: 184, endPoint y: 122, distance: 41.8
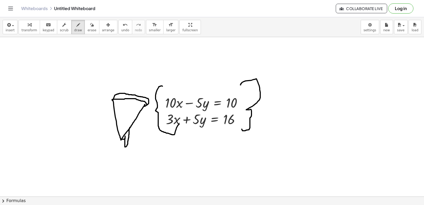
drag, startPoint x: 241, startPoint y: 85, endPoint x: 240, endPoint y: 126, distance: 40.8
drag, startPoint x: 257, startPoint y: 109, endPoint x: 278, endPoint y: 88, distance: 29.4
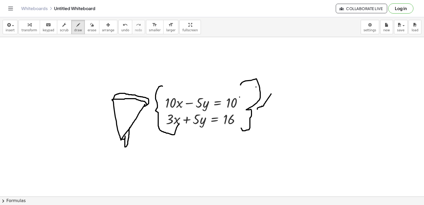
drag, startPoint x: 257, startPoint y: 114, endPoint x: 288, endPoint y: 103, distance: 32.6
drag, startPoint x: 260, startPoint y: 120, endPoint x: 261, endPoint y: 111, distance: 9.7
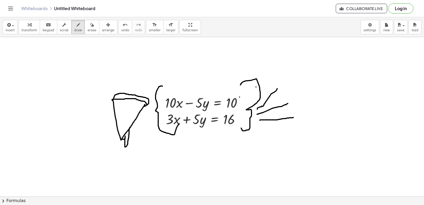
drag, startPoint x: 158, startPoint y: 117, endPoint x: 162, endPoint y: 112, distance: 7.0
drag, startPoint x: 20, startPoint y: 24, endPoint x: 34, endPoint y: 56, distance: 35.1
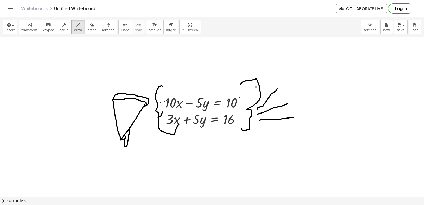
click at [20, 28] on button "transform" at bounding box center [29, 27] width 21 height 14
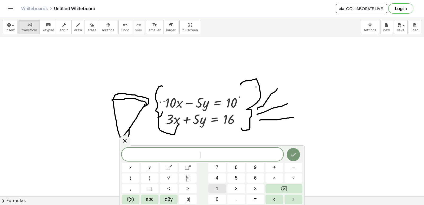
click at [217, 186] on span "1" at bounding box center [217, 188] width 3 height 7
click at [216, 199] on span "0" at bounding box center [217, 199] width 3 height 7
click at [123, 166] on button "x" at bounding box center [131, 167] width 18 height 9
click at [255, 187] on span "3" at bounding box center [255, 188] width 3 height 7
click at [133, 169] on button "x" at bounding box center [131, 167] width 18 height 9
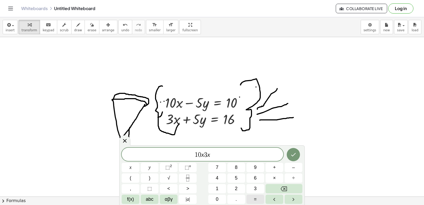
click at [253, 201] on button "=" at bounding box center [255, 199] width 18 height 9
click at [214, 195] on div "1 0 x 3 x = ​ x y ⬚ 2 ⬚ n 7 8 9 + – ( ) √ 4 5 6 × ÷ , ⬚ < > 1 2 3 f(x) abc αβγ …" at bounding box center [212, 176] width 181 height 56
click at [213, 187] on button "1" at bounding box center [217, 188] width 18 height 9
click at [217, 194] on div "1 0 x 3 x = 1 x y ⬚ 2 ⬚ n 7 8 9 + – ( ) √ 4 5 6 × ÷ , ⬚ < > 1 2 3 f(x) abc αβγ …" at bounding box center [212, 176] width 181 height 56
click at [219, 199] on button "0" at bounding box center [217, 199] width 18 height 9
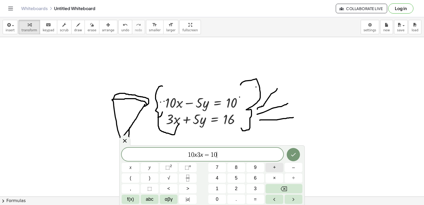
click at [276, 170] on button "+" at bounding box center [275, 167] width 18 height 9
click at [220, 188] on button "1" at bounding box center [217, 188] width 18 height 9
click at [257, 178] on button "6" at bounding box center [255, 177] width 18 height 9
click at [299, 155] on button "Done" at bounding box center [293, 154] width 13 height 13
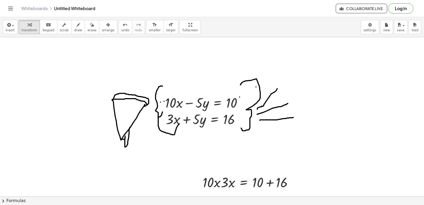
click at [102, 29] on span "arrange" at bounding box center [108, 30] width 12 height 4
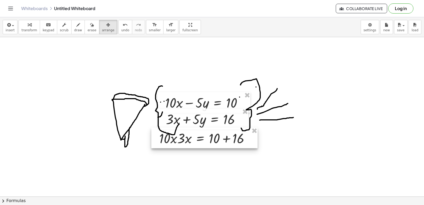
drag, startPoint x: 230, startPoint y: 187, endPoint x: 186, endPoint y: 143, distance: 61.8
click at [186, 143] on div at bounding box center [204, 137] width 106 height 21
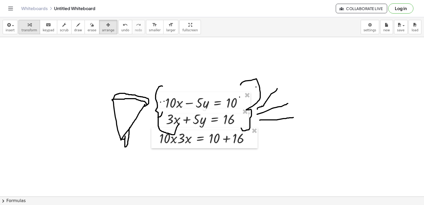
click at [23, 27] on div "button" at bounding box center [29, 24] width 16 height 6
click at [174, 139] on div at bounding box center [207, 138] width 100 height 18
click at [187, 140] on div at bounding box center [207, 138] width 100 height 18
click at [219, 135] on div at bounding box center [207, 138] width 100 height 18
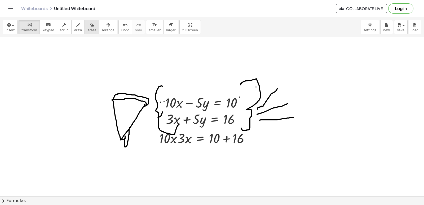
click at [89, 31] on button "erase" at bounding box center [92, 27] width 15 height 14
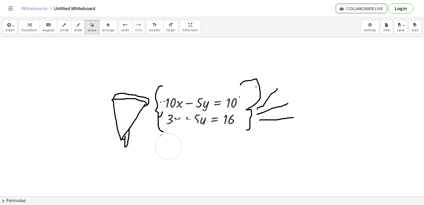
drag, startPoint x: 237, startPoint y: 139, endPoint x: 81, endPoint y: 61, distance: 174.6
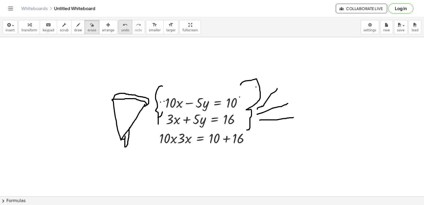
click at [121, 25] on button "undo undo" at bounding box center [125, 27] width 14 height 14
click at [123, 27] on icon "undo" at bounding box center [125, 25] width 5 height 6
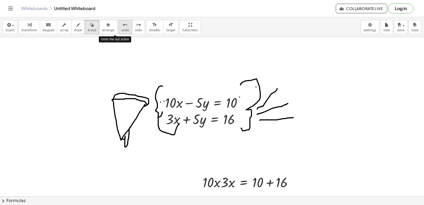
click at [123, 27] on icon "undo" at bounding box center [125, 25] width 5 height 6
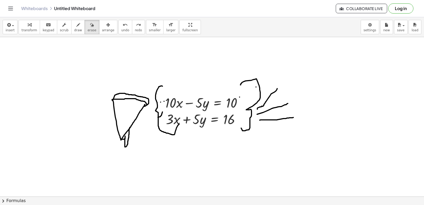
drag, startPoint x: 28, startPoint y: 24, endPoint x: 38, endPoint y: 37, distance: 16.4
click at [28, 24] on icon "button" at bounding box center [30, 25] width 4 height 6
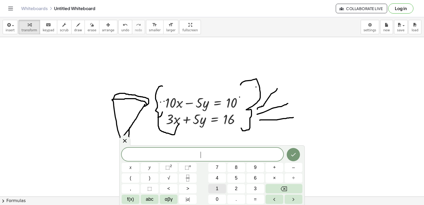
click at [223, 190] on button "1" at bounding box center [217, 188] width 18 height 9
click at [223, 198] on button "0" at bounding box center [217, 199] width 18 height 9
click at [133, 166] on button "x" at bounding box center [131, 167] width 18 height 9
click at [278, 166] on button "+" at bounding box center [275, 167] width 18 height 9
click at [257, 189] on button "3" at bounding box center [255, 188] width 18 height 9
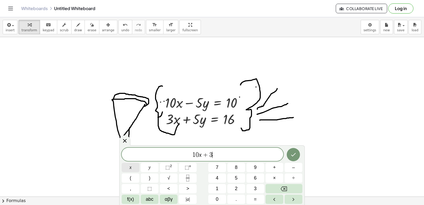
click at [136, 169] on button "x" at bounding box center [131, 167] width 18 height 9
click at [259, 200] on button "=" at bounding box center [255, 199] width 18 height 9
click at [211, 190] on button "1" at bounding box center [217, 188] width 18 height 9
click at [215, 197] on button "0" at bounding box center [217, 199] width 18 height 9
click at [271, 168] on button "+" at bounding box center [275, 167] width 18 height 9
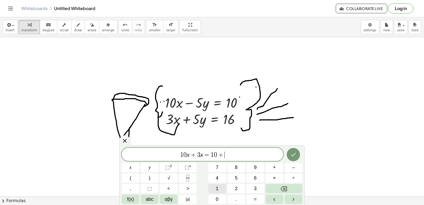
click at [221, 185] on button "1" at bounding box center [217, 188] width 18 height 9
click at [262, 174] on button "6" at bounding box center [255, 177] width 18 height 9
click at [297, 153] on button "Done" at bounding box center [293, 154] width 13 height 13
click at [102, 22] on div "button" at bounding box center [108, 24] width 12 height 6
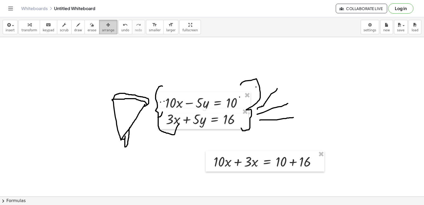
click at [106, 24] on icon "button" at bounding box center [108, 25] width 4 height 6
click at [106, 28] on icon "button" at bounding box center [108, 25] width 4 height 6
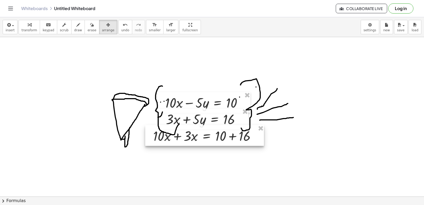
drag, startPoint x: 232, startPoint y: 164, endPoint x: 172, endPoint y: 138, distance: 65.7
click at [172, 138] on div at bounding box center [204, 135] width 119 height 21
drag, startPoint x: 21, startPoint y: 27, endPoint x: 182, endPoint y: 145, distance: 199.9
click at [21, 27] on div "button" at bounding box center [29, 24] width 16 height 6
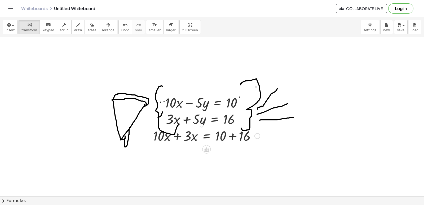
click at [175, 135] on div at bounding box center [207, 135] width 112 height 18
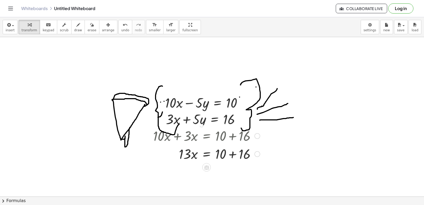
click at [235, 157] on div at bounding box center [207, 153] width 112 height 18
click at [194, 173] on div at bounding box center [207, 171] width 112 height 18
drag, startPoint x: 182, startPoint y: 174, endPoint x: 223, endPoint y: 180, distance: 42.3
click at [222, 169] on div at bounding box center [207, 171] width 112 height 27
click at [223, 169] on div at bounding box center [207, 171] width 112 height 27
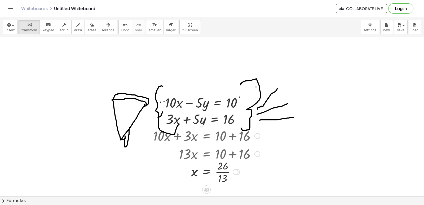
drag, startPoint x: 229, startPoint y: 170, endPoint x: 236, endPoint y: 182, distance: 14.4
drag, startPoint x: 239, startPoint y: 171, endPoint x: 242, endPoint y: 199, distance: 27.8
click at [242, 199] on div "insert select one: Math Expression Function Text Youtube Video Graphing Geometr…" at bounding box center [212, 111] width 424 height 188
click at [224, 190] on div at bounding box center [207, 193] width 112 height 27
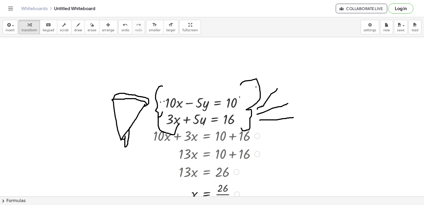
drag, startPoint x: 224, startPoint y: 190, endPoint x: 223, endPoint y: 194, distance: 4.3
click at [223, 194] on div at bounding box center [207, 193] width 112 height 27
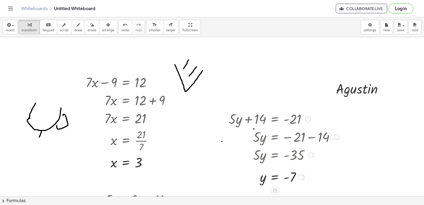
scroll to position [11, 0]
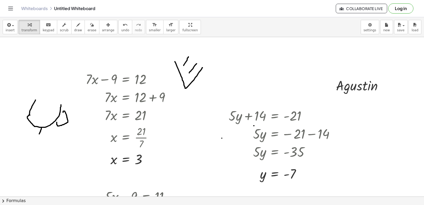
drag, startPoint x: 220, startPoint y: 153, endPoint x: 329, endPoint y: 127, distance: 112.7
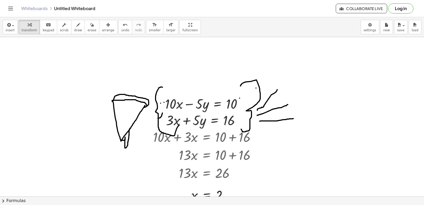
scroll to position [588, 0]
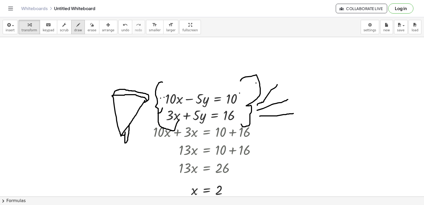
click at [71, 26] on button "draw" at bounding box center [78, 27] width 14 height 14
drag, startPoint x: 120, startPoint y: 111, endPoint x: 120, endPoint y: 113, distance: 2.7
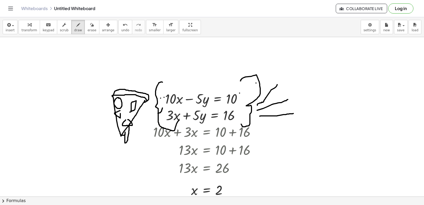
drag, startPoint x: 127, startPoint y: 104, endPoint x: 128, endPoint y: 108, distance: 3.3
drag, startPoint x: 72, startPoint y: 111, endPoint x: 75, endPoint y: 124, distance: 13.2
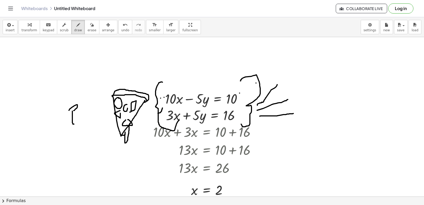
drag, startPoint x: 70, startPoint y: 109, endPoint x: 74, endPoint y: 111, distance: 4.1
drag, startPoint x: 81, startPoint y: 106, endPoint x: 82, endPoint y: 111, distance: 5.1
drag, startPoint x: 80, startPoint y: 103, endPoint x: 83, endPoint y: 103, distance: 3.2
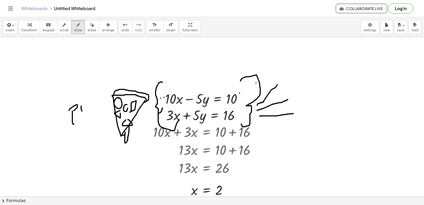
drag, startPoint x: 85, startPoint y: 103, endPoint x: 88, endPoint y: 104, distance: 3.7
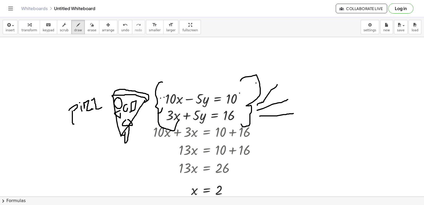
drag, startPoint x: 91, startPoint y: 100, endPoint x: 102, endPoint y: 107, distance: 12.6
drag, startPoint x: 101, startPoint y: 103, endPoint x: 104, endPoint y: 107, distance: 5.1
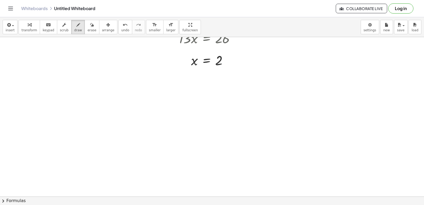
scroll to position [705, 0]
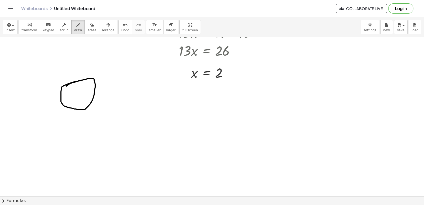
drag, startPoint x: 78, startPoint y: 81, endPoint x: 67, endPoint y: 86, distance: 12.5
drag, startPoint x: 87, startPoint y: 87, endPoint x: 80, endPoint y: 88, distance: 8.0
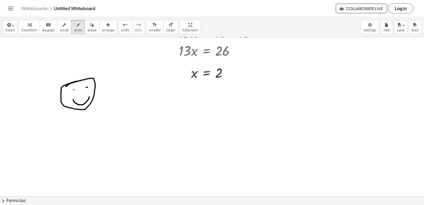
drag, startPoint x: 73, startPoint y: 99, endPoint x: 89, endPoint y: 97, distance: 16.1
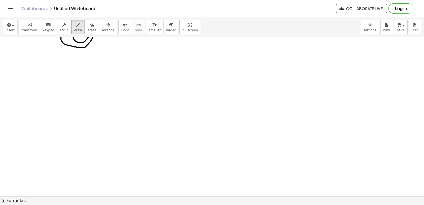
scroll to position [758, 0]
drag, startPoint x: 25, startPoint y: 30, endPoint x: 44, endPoint y: 61, distance: 36.3
click at [24, 30] on span "transform" at bounding box center [29, 30] width 16 height 4
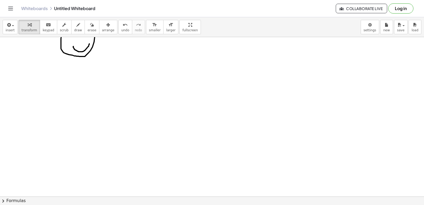
drag, startPoint x: 194, startPoint y: 116, endPoint x: 137, endPoint y: 129, distance: 58.2
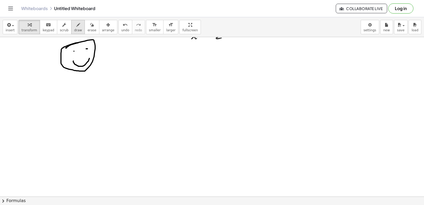
click at [74, 30] on span "draw" at bounding box center [78, 30] width 8 height 4
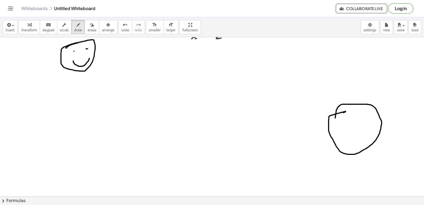
drag, startPoint x: 345, startPoint y: 112, endPoint x: 335, endPoint y: 118, distance: 11.8
drag, startPoint x: 346, startPoint y: 138, endPoint x: 346, endPoint y: 142, distance: 4.5
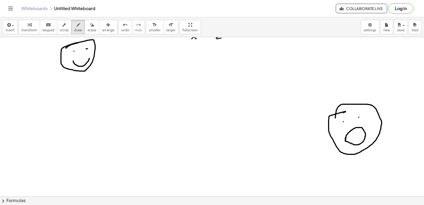
click at [48, 27] on div "keyboard" at bounding box center [49, 24] width 12 height 6
click at [46, 23] on icon "keyboard" at bounding box center [48, 25] width 5 height 6
drag, startPoint x: 33, startPoint y: 29, endPoint x: 167, endPoint y: 100, distance: 152.1
click at [32, 29] on span "transform" at bounding box center [29, 30] width 16 height 4
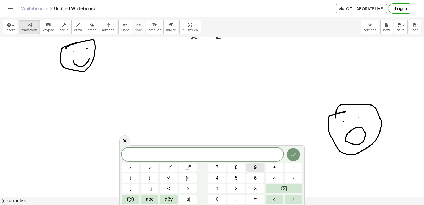
click at [256, 168] on span "9" at bounding box center [255, 167] width 3 height 7
click at [152, 169] on button "y" at bounding box center [150, 167] width 18 height 9
click at [289, 167] on button "–" at bounding box center [294, 167] width 18 height 9
click at [239, 178] on button "5" at bounding box center [236, 177] width 18 height 9
click at [127, 162] on div "9 y − 5 ​ x y ⬚ 2 ⬚ n 7 8 9 + – ( ) √ 4 5 6 × ÷ , ⬚ < > 1 2 3 f(x) abc αβγ | a …" at bounding box center [212, 176] width 181 height 56
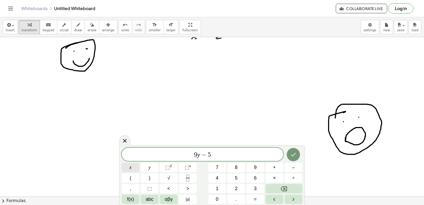
click at [130, 164] on span "x" at bounding box center [131, 167] width 2 height 7
click at [256, 201] on span "=" at bounding box center [255, 199] width 3 height 7
click at [255, 197] on span "=" at bounding box center [255, 199] width 3 height 7
click at [274, 186] on button "Backspace" at bounding box center [284, 188] width 37 height 9
click at [223, 186] on button "1" at bounding box center [217, 188] width 18 height 9
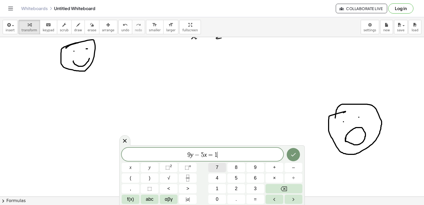
click at [220, 170] on button "7" at bounding box center [217, 167] width 18 height 9
click at [293, 158] on button "Done" at bounding box center [293, 154] width 13 height 13
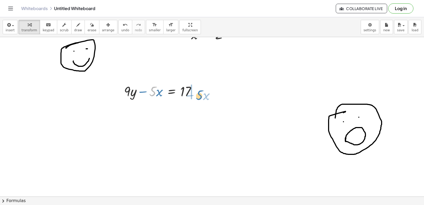
drag, startPoint x: 152, startPoint y: 89, endPoint x: 200, endPoint y: 92, distance: 47.5
click at [200, 92] on div at bounding box center [161, 91] width 81 height 18
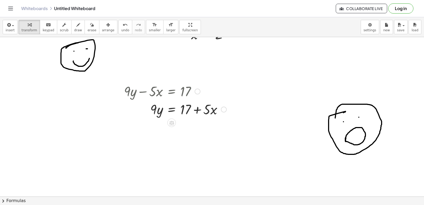
click at [201, 113] on div at bounding box center [175, 109] width 108 height 18
click at [198, 112] on div at bounding box center [175, 109] width 108 height 18
click at [197, 112] on div at bounding box center [175, 109] width 108 height 18
click at [118, 29] on button "undo undo" at bounding box center [125, 27] width 14 height 14
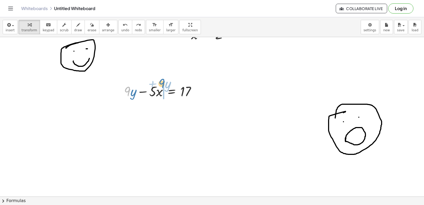
drag, startPoint x: 129, startPoint y: 89, endPoint x: 165, endPoint y: 79, distance: 36.7
drag, startPoint x: 121, startPoint y: 31, endPoint x: 120, endPoint y: 38, distance: 7.5
click at [120, 33] on button "undo undo" at bounding box center [125, 27] width 14 height 14
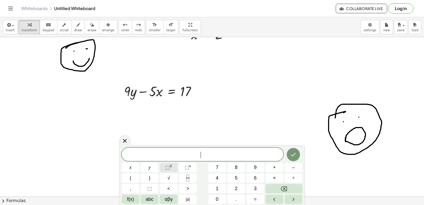
click at [155, 167] on button "y" at bounding box center [150, 167] width 18 height 9
click at [253, 199] on button "=" at bounding box center [255, 199] width 18 height 9
click at [253, 187] on button "3" at bounding box center [255, 188] width 18 height 9
click at [296, 149] on button "Done" at bounding box center [293, 154] width 13 height 13
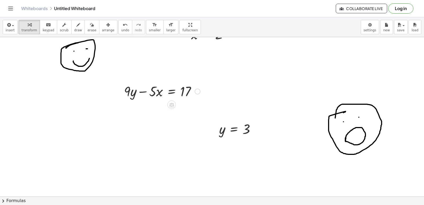
click at [124, 92] on div at bounding box center [161, 91] width 81 height 18
click at [127, 92] on div at bounding box center [161, 91] width 81 height 18
drag, startPoint x: 222, startPoint y: 132, endPoint x: 128, endPoint y: 93, distance: 101.3
drag, startPoint x: 222, startPoint y: 132, endPoint x: 137, endPoint y: 95, distance: 92.7
click at [126, 108] on div at bounding box center [160, 109] width 86 height 18
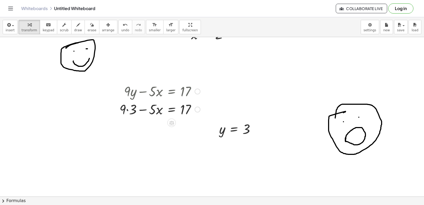
click at [127, 108] on div at bounding box center [160, 109] width 86 height 18
drag, startPoint x: 155, startPoint y: 126, endPoint x: 157, endPoint y: 128, distance: 3.4
click at [157, 128] on div at bounding box center [160, 127] width 86 height 18
drag, startPoint x: 127, startPoint y: 128, endPoint x: 204, endPoint y: 133, distance: 77.5
click at [200, 128] on div at bounding box center [173, 127] width 112 height 18
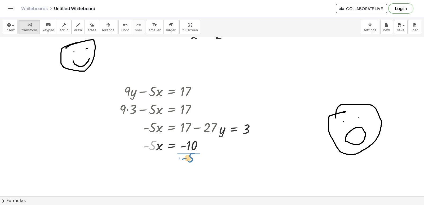
drag, startPoint x: 152, startPoint y: 147, endPoint x: 190, endPoint y: 159, distance: 40.1
click at [193, 146] on div at bounding box center [165, 145] width 122 height 18
click at [191, 166] on div at bounding box center [173, 167] width 112 height 27
click at [193, 169] on div at bounding box center [173, 166] width 112 height 17
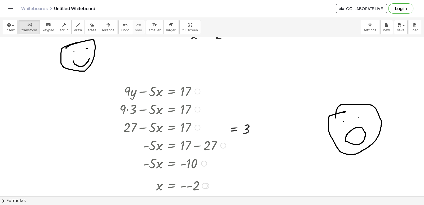
drag, startPoint x: 223, startPoint y: 128, endPoint x: 222, endPoint y: 172, distance: 44.3
click at [222, 172] on div "+ · 9 · y − · 5 · x = 17 + · 9 · 3 − · 5 · x = 17 + 27 − · 5 · x = 17 · - 5 · x…" at bounding box center [171, 147] width 118 height 132
click at [74, 32] on button "draw" at bounding box center [78, 27] width 14 height 14
drag, startPoint x: 37, startPoint y: 87, endPoint x: 40, endPoint y: 103, distance: 16.0
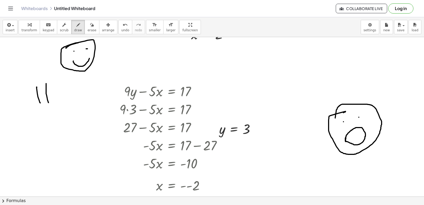
drag, startPoint x: 46, startPoint y: 83, endPoint x: 46, endPoint y: 114, distance: 31.0
drag, startPoint x: 39, startPoint y: 117, endPoint x: 87, endPoint y: 111, distance: 48.2
drag, startPoint x: 208, startPoint y: 85, endPoint x: 198, endPoint y: 94, distance: 13.9
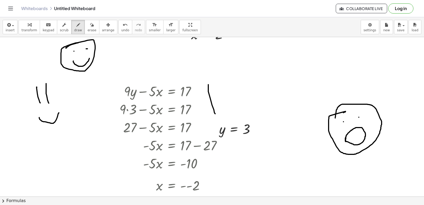
drag, startPoint x: 206, startPoint y: 75, endPoint x: 212, endPoint y: 93, distance: 19.4
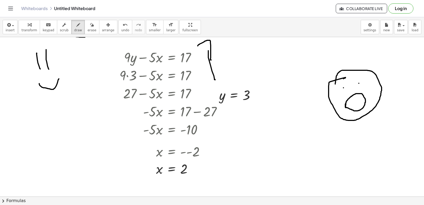
scroll to position [796, 0]
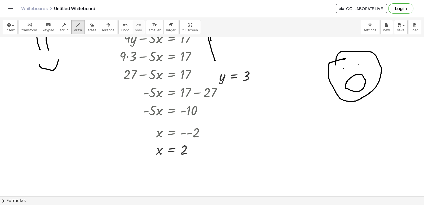
click at [99, 28] on button "arrange" at bounding box center [108, 27] width 18 height 14
click at [87, 29] on span "erase" at bounding box center [91, 30] width 9 height 4
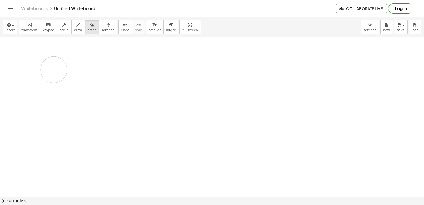
drag, startPoint x: 151, startPoint y: 69, endPoint x: 120, endPoint y: 159, distance: 94.5
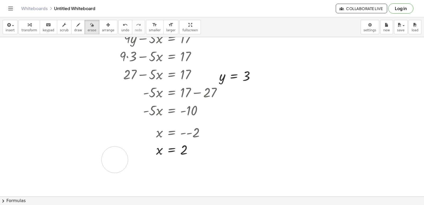
scroll to position [637, 0]
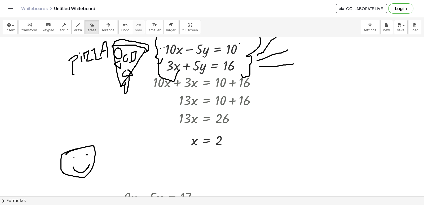
drag, startPoint x: 120, startPoint y: 159, endPoint x: 78, endPoint y: 174, distance: 44.7
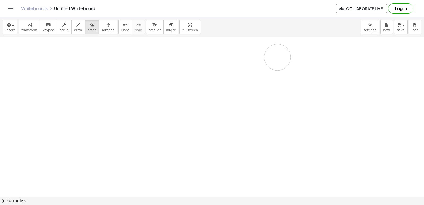
drag, startPoint x: 106, startPoint y: 78, endPoint x: 166, endPoint y: 161, distance: 102.2
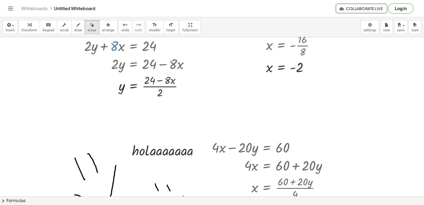
scroll to position [399, 0]
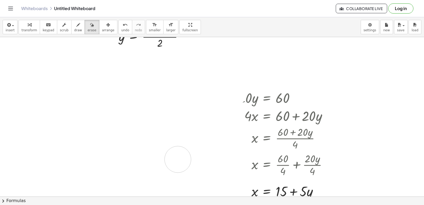
drag, startPoint x: 126, startPoint y: 144, endPoint x: 178, endPoint y: 159, distance: 54.6
click at [178, 159] on div at bounding box center [212, 195] width 424 height 1115
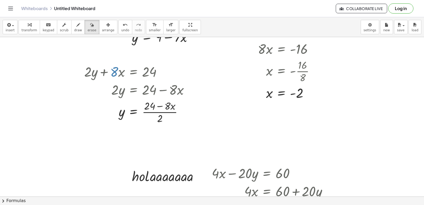
scroll to position [346, 0]
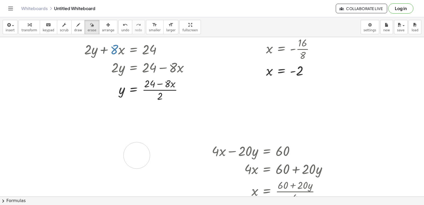
drag, startPoint x: 161, startPoint y: 157, endPoint x: 186, endPoint y: 155, distance: 25.2
drag, startPoint x: 180, startPoint y: 70, endPoint x: 184, endPoint y: 85, distance: 15.7
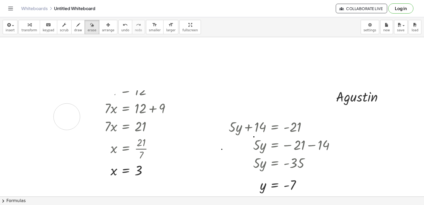
drag, startPoint x: 184, startPoint y: 85, endPoint x: 253, endPoint y: 124, distance: 78.7
drag, startPoint x: 392, startPoint y: 107, endPoint x: 305, endPoint y: 98, distance: 87.4
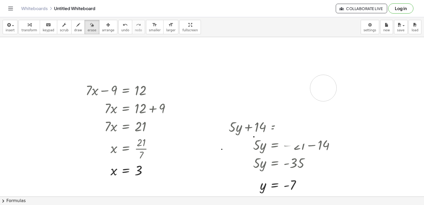
drag, startPoint x: 352, startPoint y: 103, endPoint x: 263, endPoint y: 72, distance: 94.1
click at [102, 32] on span "arrange" at bounding box center [108, 30] width 12 height 4
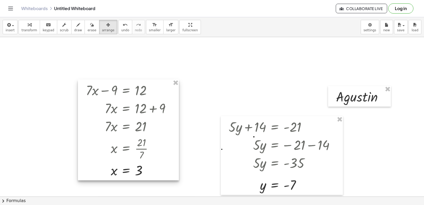
click at [114, 95] on div at bounding box center [128, 130] width 101 height 101
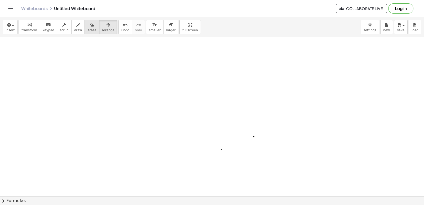
click at [87, 26] on div "button" at bounding box center [91, 24] width 9 height 6
drag, startPoint x: 252, startPoint y: 131, endPoint x: 219, endPoint y: 135, distance: 32.9
drag, startPoint x: 393, startPoint y: 140, endPoint x: 175, endPoint y: 95, distance: 223.0
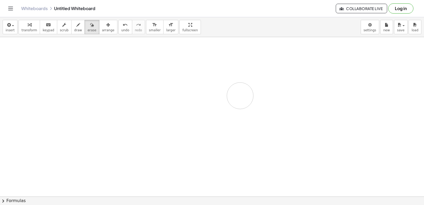
click at [102, 30] on span "arrange" at bounding box center [108, 30] width 12 height 4
click at [43, 28] on span "keypad" at bounding box center [49, 30] width 12 height 4
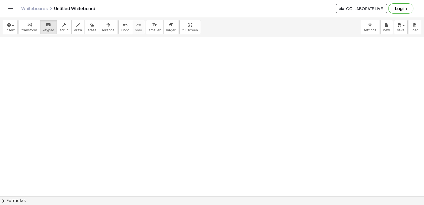
drag, startPoint x: 32, startPoint y: 61, endPoint x: 95, endPoint y: 64, distance: 63.1
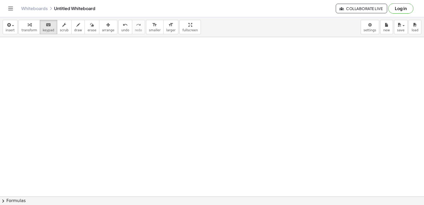
click at [29, 28] on span "transform" at bounding box center [29, 30] width 16 height 4
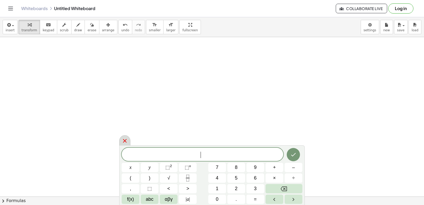
click at [125, 139] on icon at bounding box center [125, 141] width 6 height 6
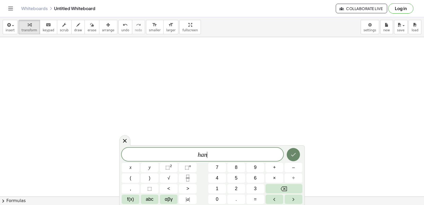
click at [293, 154] on icon "Done" at bounding box center [293, 154] width 6 height 6
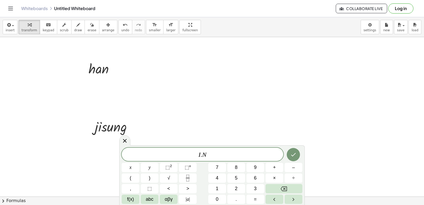
click at [233, 156] on span "I . N ​" at bounding box center [203, 154] width 162 height 7
click at [296, 155] on icon "Done" at bounding box center [293, 154] width 6 height 6
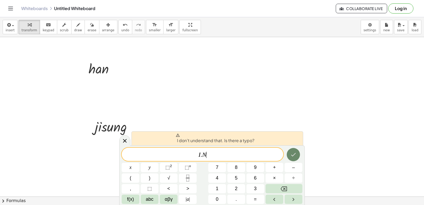
click at [295, 155] on icon "Done" at bounding box center [293, 154] width 6 height 6
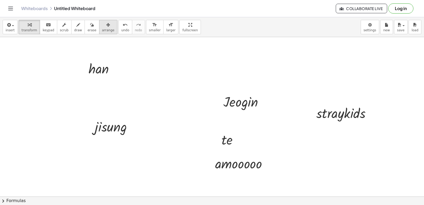
click at [102, 29] on span "arrange" at bounding box center [108, 30] width 12 height 4
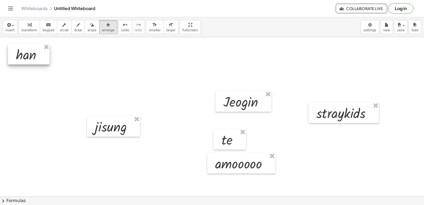
drag, startPoint x: 59, startPoint y: 74, endPoint x: 28, endPoint y: 59, distance: 35.0
click at [21, 60] on div at bounding box center [29, 54] width 42 height 21
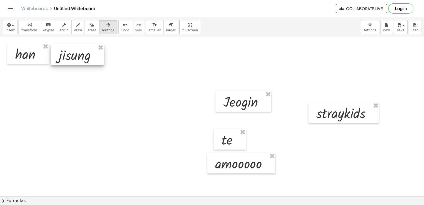
drag, startPoint x: 97, startPoint y: 125, endPoint x: 61, endPoint y: 54, distance: 80.2
click at [61, 54] on div at bounding box center [77, 54] width 53 height 21
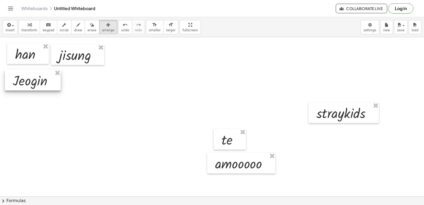
drag, startPoint x: 218, startPoint y: 107, endPoint x: 13, endPoint y: 80, distance: 206.4
click at [10, 81] on div at bounding box center [33, 80] width 56 height 21
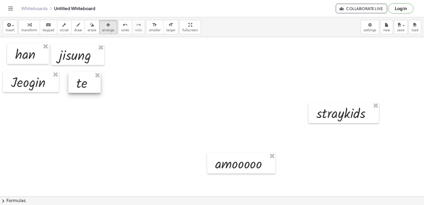
drag, startPoint x: 225, startPoint y: 140, endPoint x: 78, endPoint y: 82, distance: 158.1
click at [79, 82] on div at bounding box center [84, 82] width 32 height 21
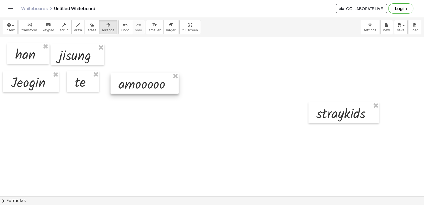
drag, startPoint x: 217, startPoint y: 162, endPoint x: 128, endPoint y: 85, distance: 117.1
click at [128, 85] on div at bounding box center [145, 83] width 68 height 21
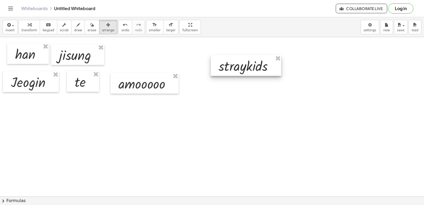
drag, startPoint x: 330, startPoint y: 107, endPoint x: 239, endPoint y: 62, distance: 101.5
click at [239, 62] on div at bounding box center [246, 65] width 71 height 21
click at [28, 23] on icon "button" at bounding box center [30, 25] width 4 height 6
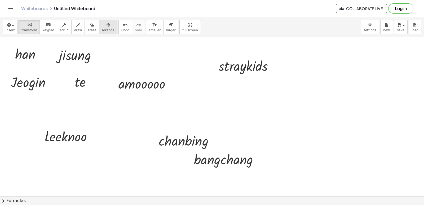
click at [106, 27] on icon "button" at bounding box center [108, 25] width 4 height 6
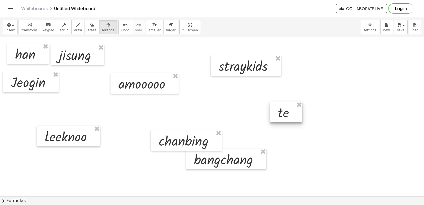
drag, startPoint x: 85, startPoint y: 87, endPoint x: 194, endPoint y: 91, distance: 109.0
click at [290, 117] on div at bounding box center [286, 112] width 32 height 21
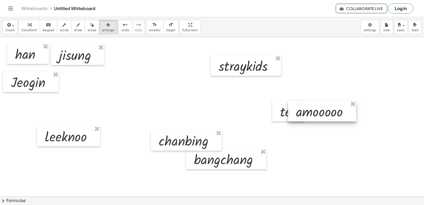
drag, startPoint x: 234, startPoint y: 112, endPoint x: 347, endPoint y: 111, distance: 113.4
click at [347, 111] on div at bounding box center [322, 111] width 68 height 21
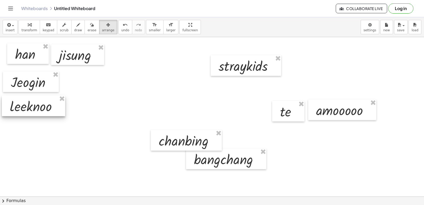
drag, startPoint x: 70, startPoint y: 140, endPoint x: 35, endPoint y: 109, distance: 46.2
click at [35, 109] on div at bounding box center [33, 105] width 63 height 21
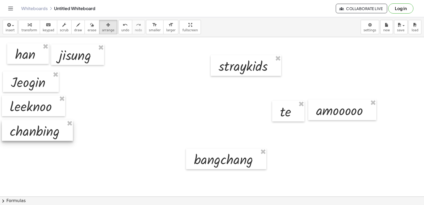
drag, startPoint x: 171, startPoint y: 148, endPoint x: 22, endPoint y: 139, distance: 149.0
click at [22, 139] on div at bounding box center [37, 130] width 71 height 21
click at [186, 158] on div at bounding box center [226, 158] width 80 height 21
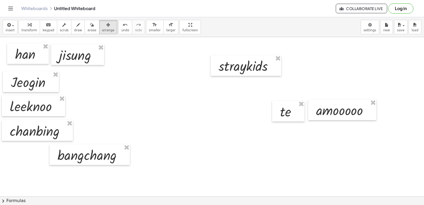
drag, startPoint x: 212, startPoint y: 158, endPoint x: 131, endPoint y: 168, distance: 81.2
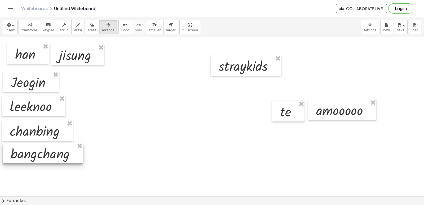
drag, startPoint x: 95, startPoint y: 156, endPoint x: 48, endPoint y: 154, distance: 46.9
click at [48, 154] on div at bounding box center [43, 153] width 80 height 21
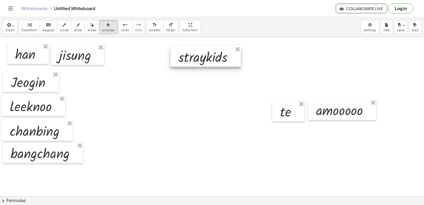
drag, startPoint x: 267, startPoint y: 71, endPoint x: 227, endPoint y: 62, distance: 41.0
click at [227, 62] on div at bounding box center [205, 56] width 71 height 21
drag, startPoint x: 275, startPoint y: 117, endPoint x: 186, endPoint y: 94, distance: 92.2
click at [186, 94] on div at bounding box center [187, 87] width 32 height 21
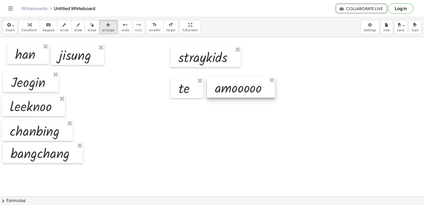
drag, startPoint x: 344, startPoint y: 116, endPoint x: 243, endPoint y: 94, distance: 103.4
click at [243, 94] on div at bounding box center [241, 87] width 68 height 21
click at [28, 26] on icon "button" at bounding box center [30, 25] width 4 height 6
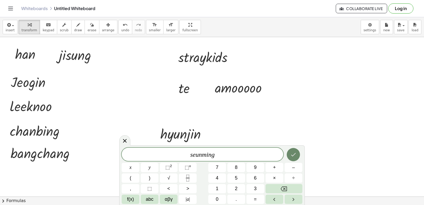
click at [293, 157] on icon "Done" at bounding box center [293, 154] width 6 height 6
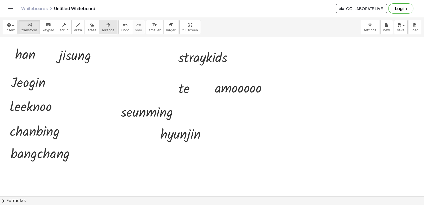
click at [106, 26] on button "arrange" at bounding box center [108, 27] width 18 height 14
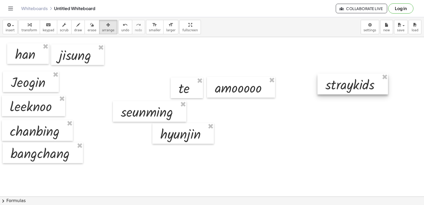
drag, startPoint x: 199, startPoint y: 53, endPoint x: 356, endPoint y: 81, distance: 159.5
click at [357, 81] on div at bounding box center [353, 84] width 71 height 21
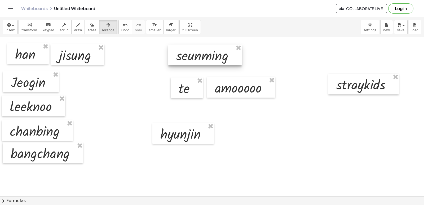
drag, startPoint x: 155, startPoint y: 115, endPoint x: 210, endPoint y: 58, distance: 79.7
click at [210, 58] on div at bounding box center [204, 55] width 73 height 21
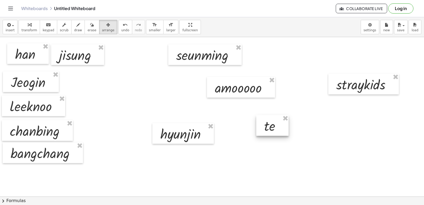
drag, startPoint x: 254, startPoint y: 122, endPoint x: 284, endPoint y: 126, distance: 30.7
click at [285, 130] on div at bounding box center [272, 125] width 32 height 21
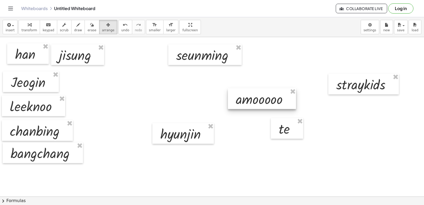
drag, startPoint x: 262, startPoint y: 104, endPoint x: 347, endPoint y: 142, distance: 92.8
click at [296, 109] on div at bounding box center [262, 98] width 68 height 21
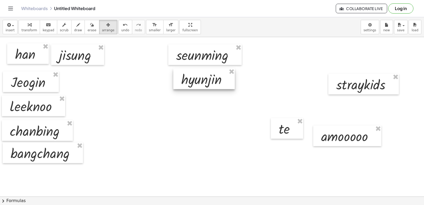
drag, startPoint x: 187, startPoint y: 135, endPoint x: 208, endPoint y: 80, distance: 58.5
click at [208, 80] on div at bounding box center [203, 78] width 61 height 21
click at [45, 30] on span "keypad" at bounding box center [49, 30] width 12 height 4
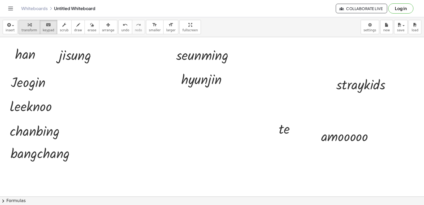
click at [25, 30] on span "transform" at bounding box center [29, 30] width 16 height 4
click at [103, 31] on span "arrange" at bounding box center [108, 30] width 12 height 4
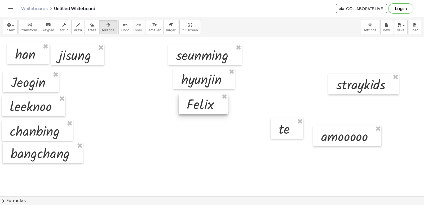
drag, startPoint x: 159, startPoint y: 164, endPoint x: 197, endPoint y: 108, distance: 67.3
click at [197, 108] on div at bounding box center [203, 103] width 49 height 21
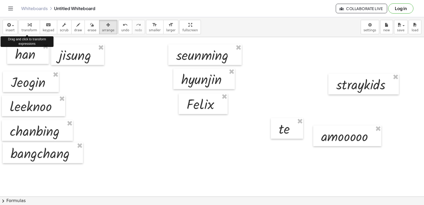
click at [30, 29] on span "transform" at bounding box center [29, 30] width 16 height 4
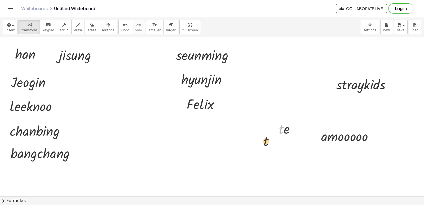
drag, startPoint x: 283, startPoint y: 127, endPoint x: 255, endPoint y: 142, distance: 31.2
click at [50, 28] on button "keyboard keypad" at bounding box center [48, 27] width 17 height 14
click at [106, 23] on icon "button" at bounding box center [108, 25] width 4 height 6
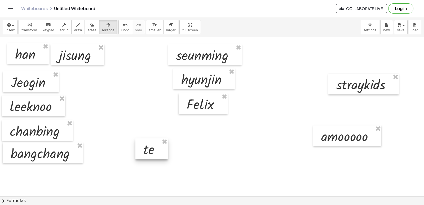
drag, startPoint x: 279, startPoint y: 132, endPoint x: 144, endPoint y: 152, distance: 137.0
click at [144, 152] on div at bounding box center [151, 148] width 32 height 21
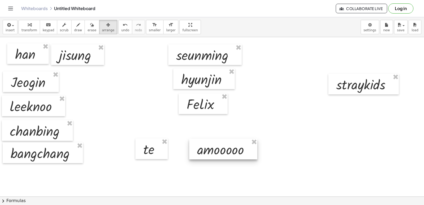
drag, startPoint x: 304, startPoint y: 153, endPoint x: 224, endPoint y: 156, distance: 80.1
click at [224, 156] on div at bounding box center [223, 149] width 68 height 21
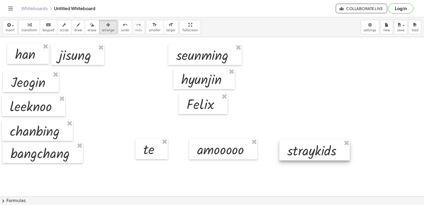
drag, startPoint x: 358, startPoint y: 86, endPoint x: 306, endPoint y: 151, distance: 83.2
click at [306, 151] on div at bounding box center [314, 150] width 71 height 21
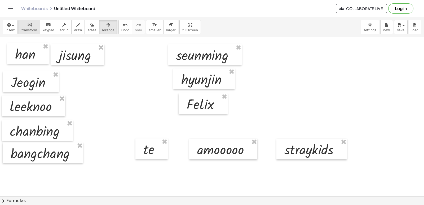
click at [25, 30] on span "transform" at bounding box center [29, 30] width 16 height 4
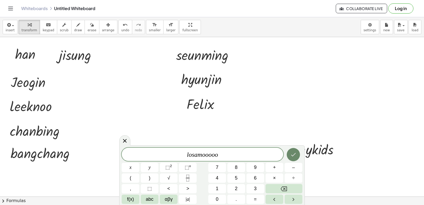
click at [298, 158] on button "Done" at bounding box center [293, 154] width 13 height 13
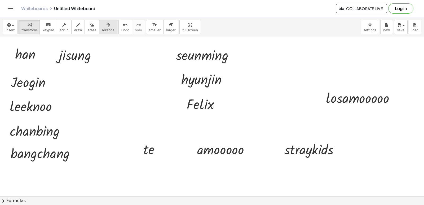
click at [106, 29] on button "arrange" at bounding box center [108, 27] width 18 height 14
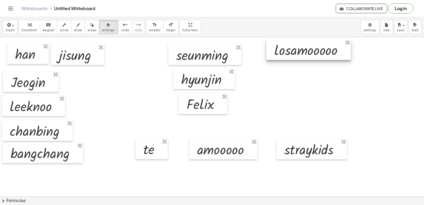
drag, startPoint x: 357, startPoint y: 98, endPoint x: 305, endPoint y: 50, distance: 70.5
click at [305, 50] on div at bounding box center [308, 49] width 85 height 21
click at [46, 24] on icon "keyboard" at bounding box center [48, 25] width 5 height 6
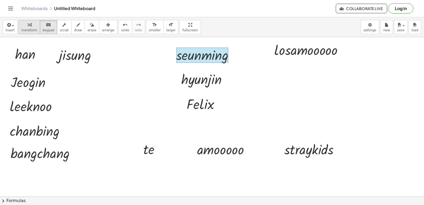
click at [28, 27] on icon "button" at bounding box center [30, 25] width 4 height 6
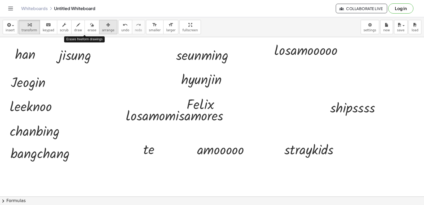
click at [91, 25] on div "transform keyboard keypad scrub draw erase arrange" at bounding box center [68, 27] width 99 height 14
click at [102, 26] on div "button" at bounding box center [108, 24] width 12 height 6
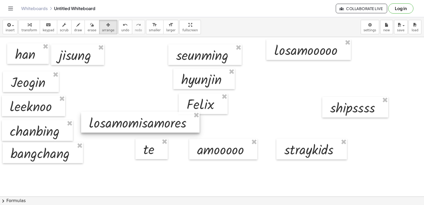
drag, startPoint x: 97, startPoint y: 26, endPoint x: 141, endPoint y: 127, distance: 110.7
click at [141, 127] on div at bounding box center [140, 122] width 118 height 21
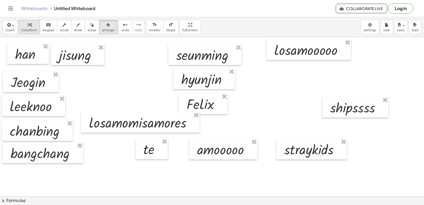
click at [30, 30] on span "transform" at bounding box center [29, 30] width 16 height 4
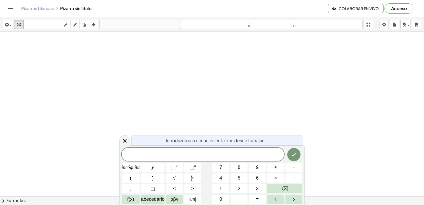
click at [207, 98] on div at bounding box center [212, 208] width 424 height 353
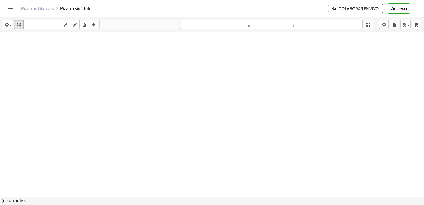
click at [208, 98] on div at bounding box center [212, 208] width 424 height 353
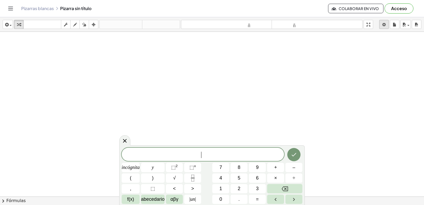
click at [382, 24] on body "Actividades matemáticas fáciles de comprender Empezar Banco de actividades Trab…" at bounding box center [212, 102] width 424 height 205
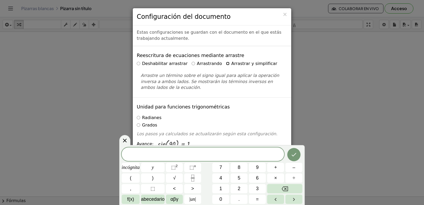
drag, startPoint x: 382, startPoint y: 24, endPoint x: 221, endPoint y: 66, distance: 167.3
click at [226, 66] on label "Arrastrar y simplificar" at bounding box center [251, 64] width 51 height 6
click at [129, 141] on div at bounding box center [124, 140] width 11 height 10
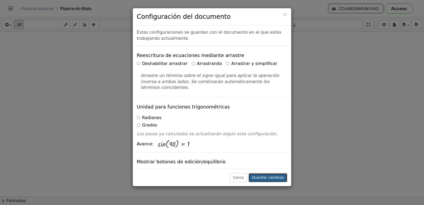
click at [264, 175] on font "Guardar cambios" at bounding box center [268, 177] width 32 height 4
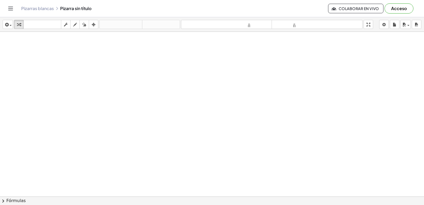
click at [207, 101] on div at bounding box center [212, 208] width 424 height 353
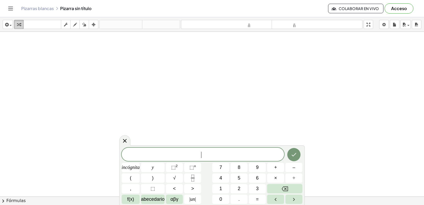
click at [21, 25] on div "button" at bounding box center [18, 24] width 7 height 6
click at [280, 169] on button "+" at bounding box center [275, 167] width 17 height 9
click at [236, 176] on button "5" at bounding box center [239, 177] width 17 height 9
click at [254, 196] on button "=" at bounding box center [257, 199] width 17 height 9
click at [223, 188] on button "1" at bounding box center [220, 188] width 17 height 9
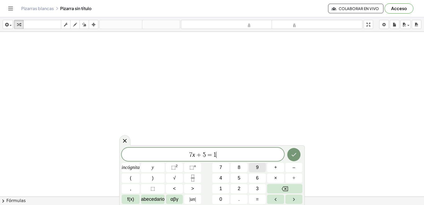
click at [259, 170] on button "9" at bounding box center [257, 167] width 17 height 9
click at [298, 151] on button "Hecho" at bounding box center [293, 154] width 13 height 13
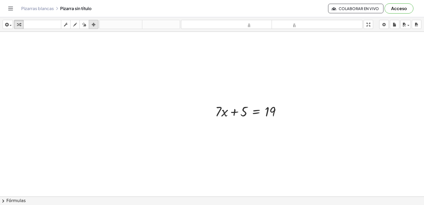
click at [93, 28] on button "arreglar" at bounding box center [94, 24] width 10 height 9
click at [232, 112] on div at bounding box center [248, 111] width 82 height 21
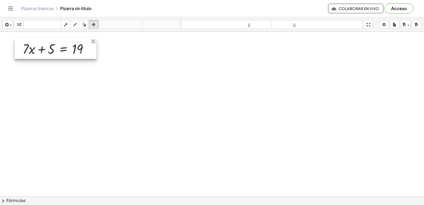
drag, startPoint x: 231, startPoint y: 108, endPoint x: 38, endPoint y: 46, distance: 202.6
click at [38, 46] on div at bounding box center [56, 48] width 82 height 21
click at [161, 99] on div at bounding box center [212, 208] width 424 height 353
click at [15, 23] on button "transformar" at bounding box center [19, 24] width 10 height 9
drag, startPoint x: 44, startPoint y: 50, endPoint x: 89, endPoint y: 50, distance: 45.3
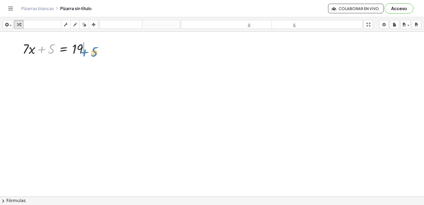
click at [89, 50] on div at bounding box center [57, 48] width 75 height 18
click at [89, 68] on div at bounding box center [67, 67] width 95 height 18
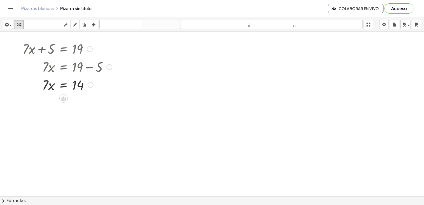
click at [65, 87] on div at bounding box center [67, 85] width 95 height 18
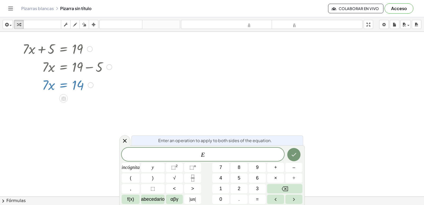
click at [47, 85] on div at bounding box center [67, 85] width 95 height 18
click at [140, 89] on div at bounding box center [212, 208] width 424 height 353
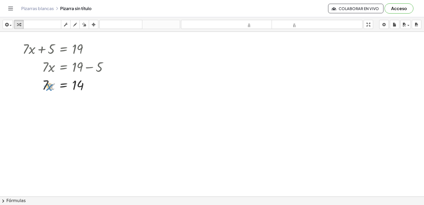
click at [48, 86] on div at bounding box center [67, 85] width 95 height 18
drag, startPoint x: 45, startPoint y: 82, endPoint x: 78, endPoint y: 93, distance: 35.5
click at [78, 108] on div at bounding box center [67, 107] width 95 height 27
click at [241, 92] on div at bounding box center [212, 208] width 424 height 353
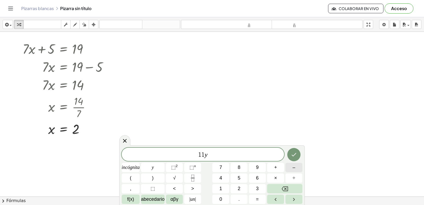
click at [297, 169] on button "–" at bounding box center [293, 167] width 17 height 9
click at [241, 188] on button "2" at bounding box center [239, 188] width 17 height 9
click at [242, 180] on button "5" at bounding box center [239, 177] width 17 height 9
click at [258, 198] on font "=" at bounding box center [257, 198] width 3 height 5
click at [237, 167] on button "8" at bounding box center [239, 167] width 17 height 9
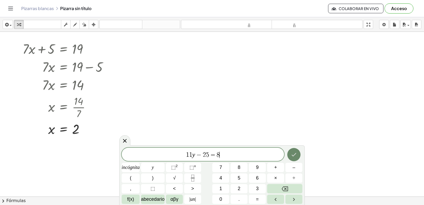
click at [293, 154] on icon "Hecho" at bounding box center [294, 154] width 6 height 6
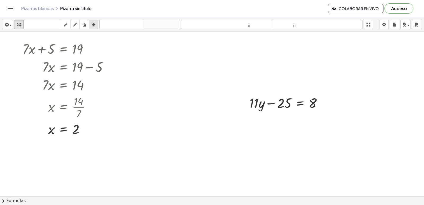
click at [91, 25] on div "button" at bounding box center [93, 24] width 7 height 6
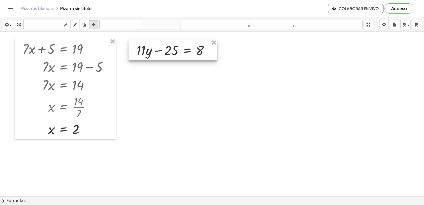
drag, startPoint x: 271, startPoint y: 99, endPoint x: 175, endPoint y: 51, distance: 107.0
click at [175, 51] on div at bounding box center [173, 49] width 89 height 21
click at [20, 23] on icon "button" at bounding box center [19, 24] width 4 height 6
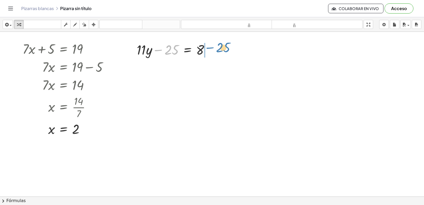
drag, startPoint x: 168, startPoint y: 51, endPoint x: 217, endPoint y: 48, distance: 49.7
click at [217, 48] on div "− 25 + · 11 · y − 25 = 8" at bounding box center [173, 49] width 89 height 21
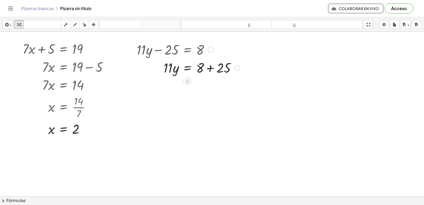
click at [210, 68] on div at bounding box center [188, 67] width 109 height 18
drag, startPoint x: 167, startPoint y: 93, endPoint x: 207, endPoint y: 100, distance: 41.1
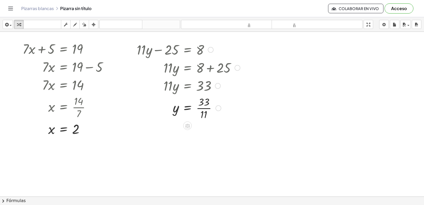
click at [205, 110] on div at bounding box center [188, 107] width 109 height 27
click at [205, 109] on div at bounding box center [188, 107] width 109 height 27
click at [95, 27] on icon "button" at bounding box center [94, 24] width 4 height 6
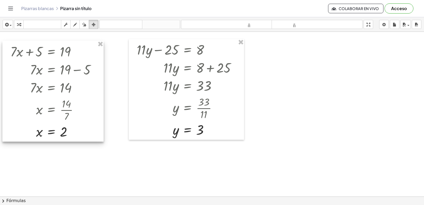
drag, startPoint x: 68, startPoint y: 76, endPoint x: 58, endPoint y: 74, distance: 10.8
click at [58, 76] on div at bounding box center [52, 91] width 101 height 101
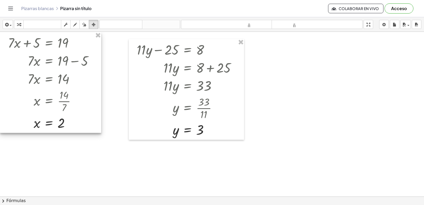
drag, startPoint x: 59, startPoint y: 63, endPoint x: 58, endPoint y: 58, distance: 6.0
click at [58, 58] on div at bounding box center [50, 82] width 101 height 101
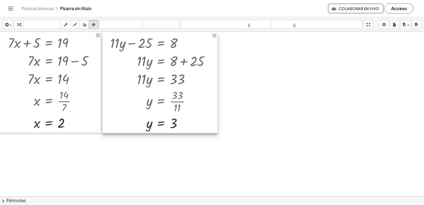
drag, startPoint x: 151, startPoint y: 95, endPoint x: 130, endPoint y: 91, distance: 21.4
click at [130, 91] on div at bounding box center [159, 82] width 115 height 101
click at [19, 24] on icon "button" at bounding box center [19, 24] width 4 height 6
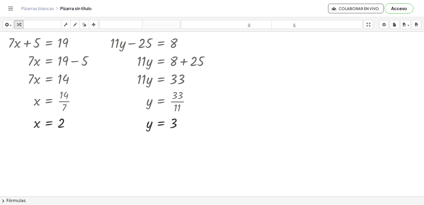
click at [301, 63] on div at bounding box center [212, 208] width 424 height 353
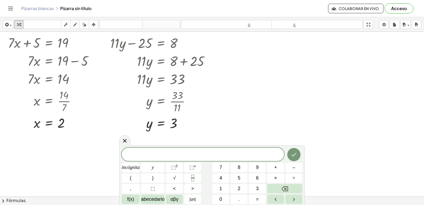
drag, startPoint x: 121, startPoint y: 139, endPoint x: 216, endPoint y: 107, distance: 99.7
click at [122, 139] on div at bounding box center [124, 140] width 11 height 10
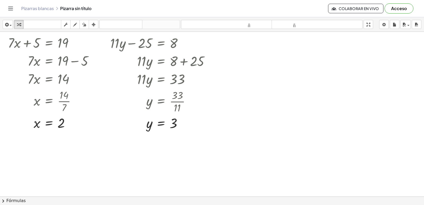
click at [269, 50] on div at bounding box center [212, 208] width 424 height 353
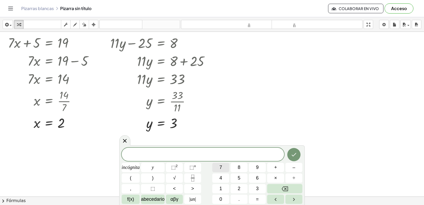
click at [223, 165] on button "7" at bounding box center [220, 167] width 17 height 9
click at [281, 167] on button "+" at bounding box center [275, 167] width 17 height 9
click at [240, 184] on div "7 x + ​ incógnita y ⬚ 2 ⬚ n 7 8 9 + – ( ) √ 4 5 6 × ÷ , ⬚ < > 1 2 3 f(x) abeced…" at bounding box center [212, 176] width 181 height 56
click at [255, 177] on button "6" at bounding box center [257, 177] width 17 height 9
click at [262, 200] on button "=" at bounding box center [257, 199] width 17 height 9
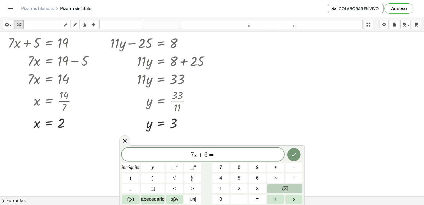
click at [285, 188] on icon "Retroceso" at bounding box center [285, 189] width 6 height 6
click at [241, 188] on button "2" at bounding box center [239, 188] width 17 height 9
click at [252, 177] on button "6" at bounding box center [257, 177] width 17 height 9
click at [260, 197] on button "=" at bounding box center [257, 199] width 17 height 9
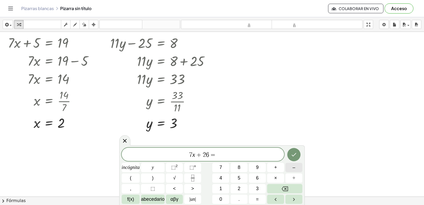
click at [296, 164] on button "–" at bounding box center [293, 167] width 17 height 9
click at [221, 186] on font "1" at bounding box center [220, 188] width 3 height 5
click at [256, 179] on button "6" at bounding box center [257, 177] width 17 height 9
click at [296, 155] on icon "Hecho" at bounding box center [294, 154] width 6 height 6
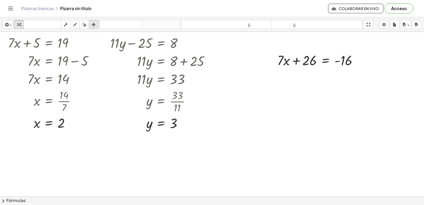
click at [96, 24] on div "button" at bounding box center [93, 24] width 7 height 6
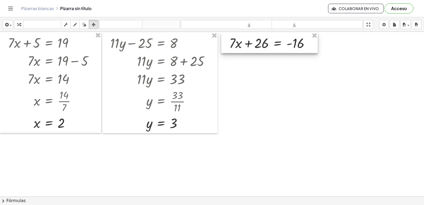
drag, startPoint x: 326, startPoint y: 69, endPoint x: 278, endPoint y: 51, distance: 51.0
click at [278, 51] on div at bounding box center [269, 42] width 96 height 21
click at [19, 24] on icon "button" at bounding box center [19, 24] width 4 height 6
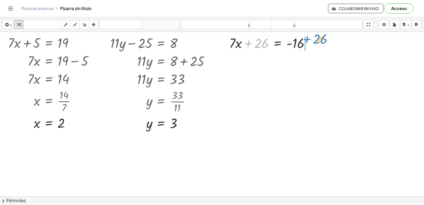
drag, startPoint x: 308, startPoint y: 53, endPoint x: 313, endPoint y: 42, distance: 12.3
click at [311, 42] on div at bounding box center [272, 43] width 90 height 18
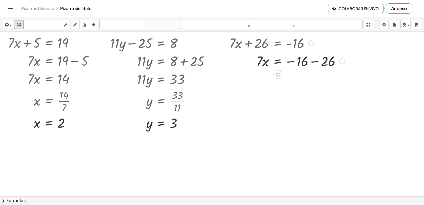
click at [318, 63] on div at bounding box center [287, 61] width 121 height 18
drag, startPoint x: 258, startPoint y: 80, endPoint x: 302, endPoint y: 97, distance: 47.2
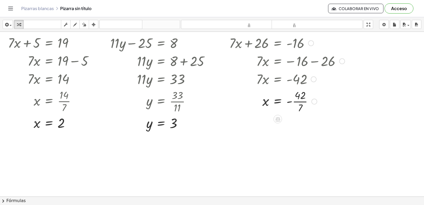
click at [300, 102] on div at bounding box center [287, 101] width 121 height 27
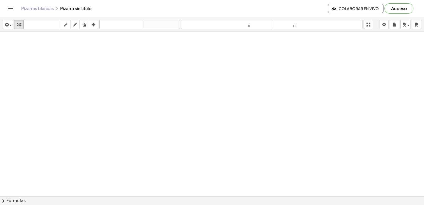
scroll to position [133, 0]
click at [38, 49] on div at bounding box center [212, 75] width 424 height 353
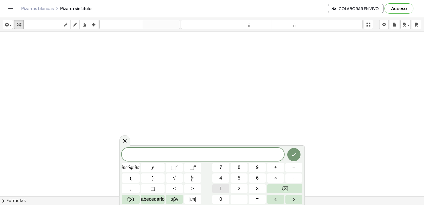
click at [220, 186] on font "1" at bounding box center [220, 188] width 3 height 5
click at [221, 177] on font "4" at bounding box center [220, 177] width 3 height 5
click at [292, 168] on button "–" at bounding box center [293, 167] width 17 height 9
click at [255, 190] on button "3" at bounding box center [257, 188] width 17 height 9
click at [226, 198] on button "0" at bounding box center [220, 199] width 17 height 9
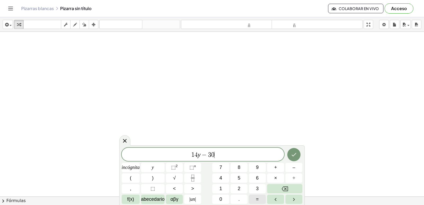
click at [259, 201] on button "=" at bounding box center [257, 199] width 17 height 9
click at [238, 188] on button "2" at bounding box center [239, 188] width 17 height 9
click at [261, 179] on button "6" at bounding box center [257, 177] width 17 height 9
click at [301, 151] on div at bounding box center [293, 155] width 17 height 14
click at [296, 150] on button "Hecho" at bounding box center [293, 154] width 13 height 13
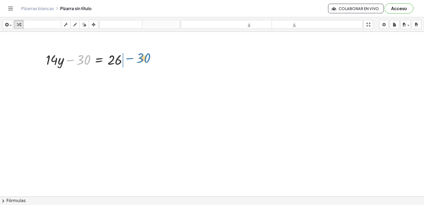
drag, startPoint x: 90, startPoint y: 68, endPoint x: 136, endPoint y: 59, distance: 47.4
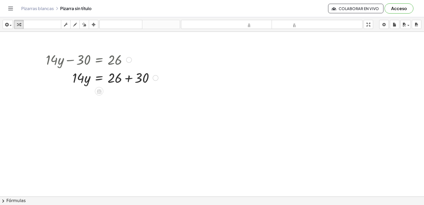
click at [127, 61] on div at bounding box center [129, 60] width 6 height 6
click at [128, 78] on div at bounding box center [102, 77] width 118 height 18
click at [141, 102] on div at bounding box center [212, 75] width 424 height 353
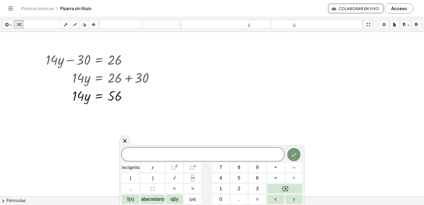
click at [201, 108] on div at bounding box center [212, 75] width 424 height 353
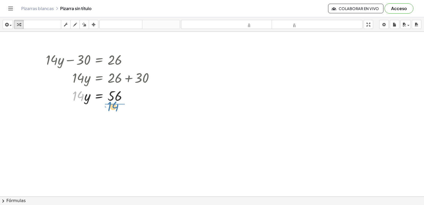
drag, startPoint x: 81, startPoint y: 95, endPoint x: 115, endPoint y: 105, distance: 35.4
click at [113, 118] on div at bounding box center [102, 117] width 118 height 27
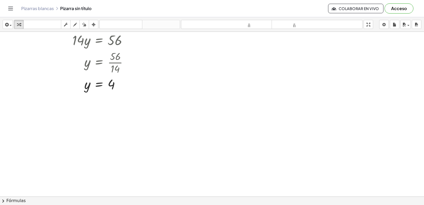
scroll to position [294, 0]
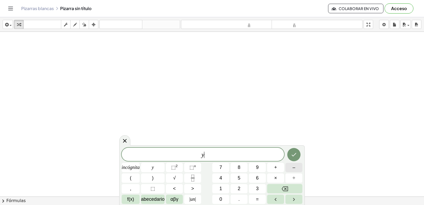
click at [289, 166] on button "–" at bounding box center [293, 167] width 17 height 9
click at [256, 200] on font "=" at bounding box center [257, 198] width 3 height 5
click at [238, 188] on button "2" at bounding box center [239, 188] width 17 height 9
click at [293, 150] on button "Hecho" at bounding box center [293, 154] width 13 height 13
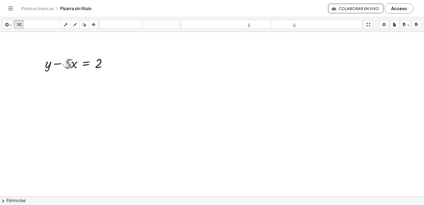
click at [69, 66] on div at bounding box center [78, 63] width 72 height 18
drag, startPoint x: 59, startPoint y: 66, endPoint x: 104, endPoint y: 64, distance: 45.4
click at [104, 64] on div at bounding box center [78, 63] width 72 height 18
click at [108, 82] on div at bounding box center [91, 81] width 98 height 18
click at [110, 81] on div at bounding box center [91, 81] width 98 height 18
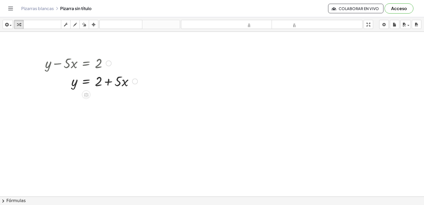
click at [110, 81] on div at bounding box center [91, 81] width 98 height 18
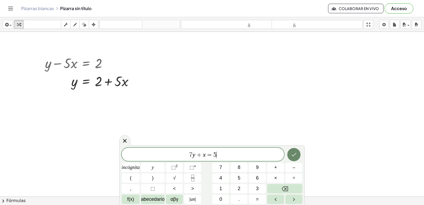
click at [290, 151] on button "Hecho" at bounding box center [293, 154] width 13 height 13
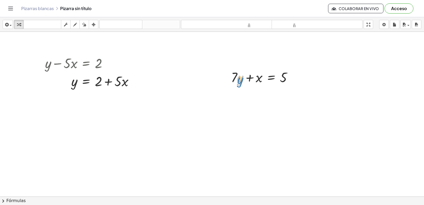
drag, startPoint x: 239, startPoint y: 79, endPoint x: 239, endPoint y: 83, distance: 3.5
click at [239, 83] on div at bounding box center [263, 77] width 71 height 18
drag, startPoint x: 235, startPoint y: 77, endPoint x: 230, endPoint y: 79, distance: 5.6
click at [230, 79] on div "· 7 + · y + · 7 · y + x = 5" at bounding box center [261, 77] width 77 height 21
click at [237, 78] on div at bounding box center [263, 77] width 71 height 18
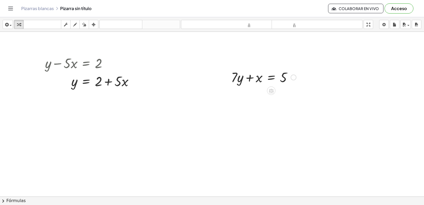
click at [238, 78] on div at bounding box center [263, 77] width 71 height 18
drag, startPoint x: 236, startPoint y: 77, endPoint x: 300, endPoint y: 77, distance: 63.9
click at [94, 24] on icon "button" at bounding box center [94, 24] width 4 height 6
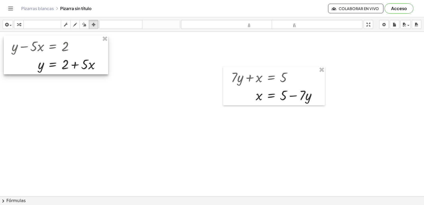
drag, startPoint x: 90, startPoint y: 72, endPoint x: 65, endPoint y: 56, distance: 29.8
click at [65, 56] on div at bounding box center [56, 55] width 104 height 39
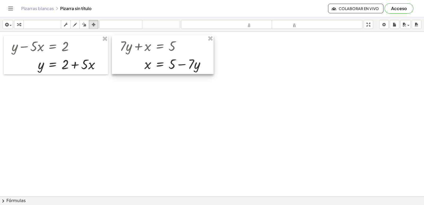
drag, startPoint x: 242, startPoint y: 91, endPoint x: 131, endPoint y: 59, distance: 115.6
click at [131, 59] on div at bounding box center [163, 54] width 102 height 39
click at [21, 23] on icon "button" at bounding box center [19, 24] width 4 height 6
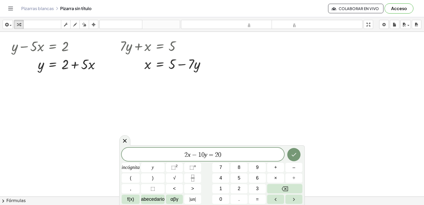
click at [294, 157] on icon "Hecho" at bounding box center [294, 154] width 6 height 6
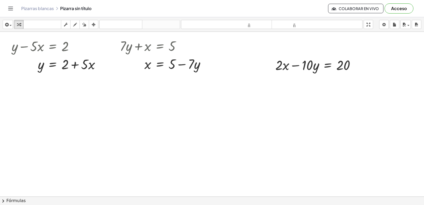
click at [93, 25] on icon "button" at bounding box center [94, 24] width 4 height 6
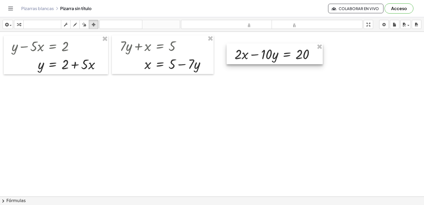
drag, startPoint x: 281, startPoint y: 56, endPoint x: 267, endPoint y: 47, distance: 16.2
click at [267, 48] on div at bounding box center [275, 53] width 96 height 21
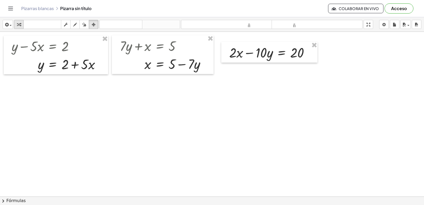
click at [22, 24] on div "button" at bounding box center [18, 24] width 7 height 6
drag, startPoint x: 251, startPoint y: 54, endPoint x: 307, endPoint y: 56, distance: 56.5
click at [307, 56] on div at bounding box center [272, 52] width 90 height 18
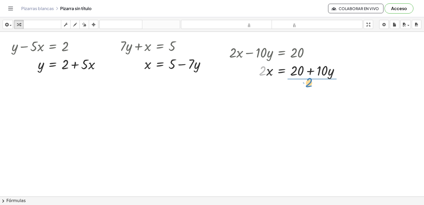
drag, startPoint x: 262, startPoint y: 71, endPoint x: 306, endPoint y: 84, distance: 46.0
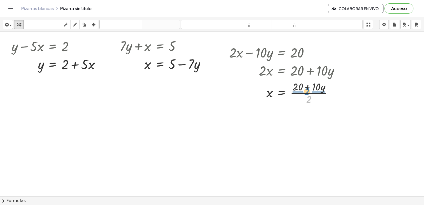
drag, startPoint x: 310, startPoint y: 98, endPoint x: 308, endPoint y: 91, distance: 7.0
click at [308, 91] on div at bounding box center [286, 92] width 119 height 27
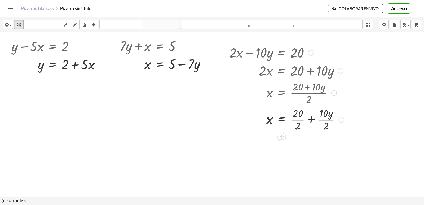
click at [312, 120] on div at bounding box center [287, 119] width 120 height 27
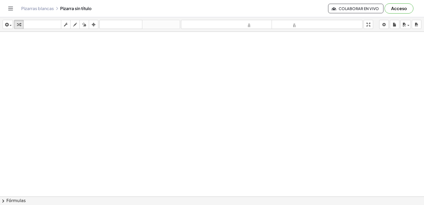
scroll to position [435, 0]
drag, startPoint x: 53, startPoint y: 58, endPoint x: 38, endPoint y: 58, distance: 14.6
drag, startPoint x: 71, startPoint y: 62, endPoint x: 125, endPoint y: 61, distance: 54.9
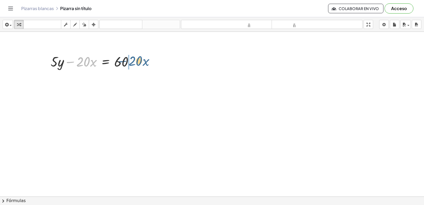
click at [125, 61] on div at bounding box center [94, 61] width 92 height 18
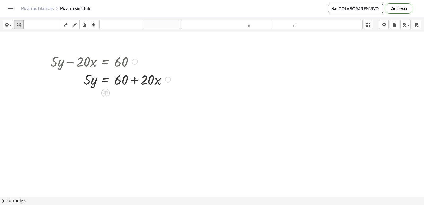
click at [135, 81] on div at bounding box center [110, 79] width 125 height 18
drag, startPoint x: 89, startPoint y: 81, endPoint x: 138, endPoint y: 93, distance: 50.7
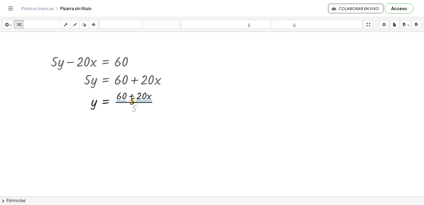
drag, startPoint x: 135, startPoint y: 108, endPoint x: 134, endPoint y: 99, distance: 8.8
click at [134, 99] on div at bounding box center [110, 101] width 125 height 27
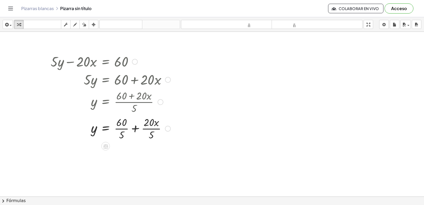
click at [122, 128] on div at bounding box center [110, 128] width 125 height 27
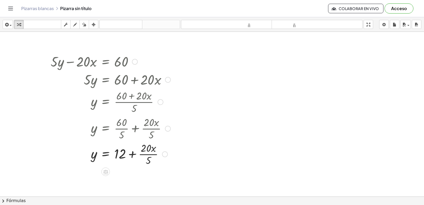
click at [106, 62] on div "+ · 5 · y − · 20 · x = 60 · 5 · y = + 60 + · 20 · x y = · ( + 60 + · 20 · x ) ·…" at bounding box center [106, 62] width 0 height 0
click at [132, 157] on div at bounding box center [110, 155] width 125 height 18
click at [133, 157] on div at bounding box center [110, 155] width 125 height 18
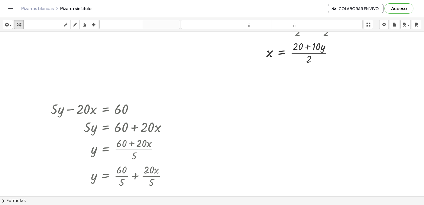
scroll to position [441, 0]
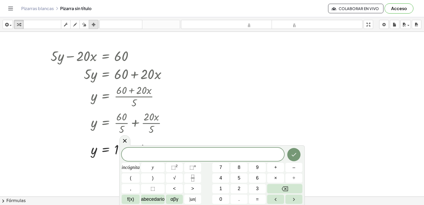
click at [94, 24] on icon "button" at bounding box center [94, 24] width 4 height 6
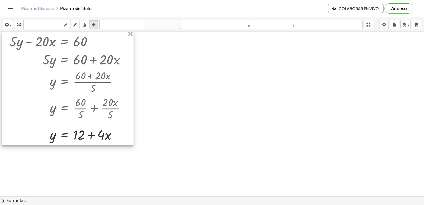
drag, startPoint x: 100, startPoint y: 78, endPoint x: 73, endPoint y: 58, distance: 33.6
click at [73, 58] on div at bounding box center [68, 88] width 132 height 114
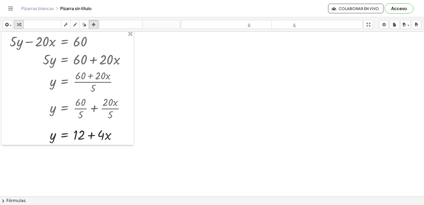
click at [20, 26] on icon "button" at bounding box center [19, 24] width 4 height 6
drag, startPoint x: 131, startPoint y: 61, endPoint x: 141, endPoint y: 61, distance: 9.3
drag, startPoint x: 121, startPoint y: 81, endPoint x: 132, endPoint y: 81, distance: 10.3
click at [65, 82] on div "y = · ( + 60 + · 20 · x ) · 5" at bounding box center [65, 82] width 0 height 0
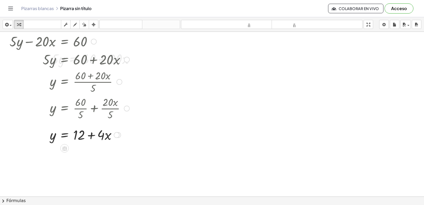
drag, startPoint x: 122, startPoint y: 83, endPoint x: 120, endPoint y: 90, distance: 7.6
click at [120, 90] on div at bounding box center [69, 81] width 125 height 27
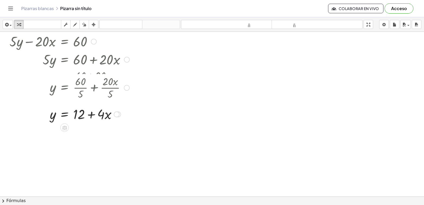
drag, startPoint x: 126, startPoint y: 108, endPoint x: 169, endPoint y: 126, distance: 46.2
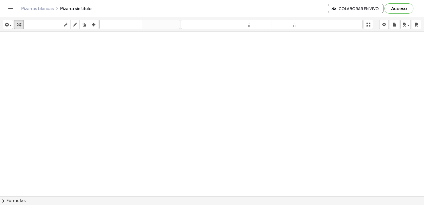
scroll to position [573, 0]
click at [22, 27] on div "button" at bounding box center [18, 24] width 7 height 6
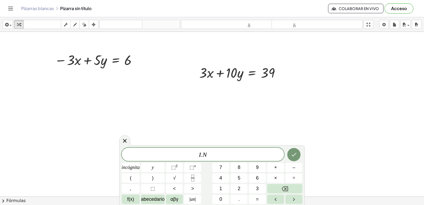
drag, startPoint x: 292, startPoint y: 144, endPoint x: 292, endPoint y: 156, distance: 11.4
click at [292, 146] on body "Actividades matemáticas fáciles de comprender Empezar Banco de actividades Trab…" at bounding box center [212, 102] width 424 height 205
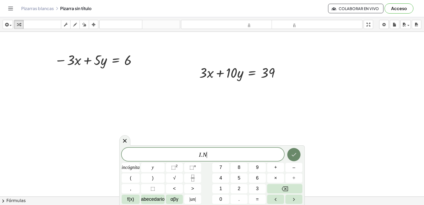
click at [298, 154] on button "Hecho" at bounding box center [293, 154] width 13 height 13
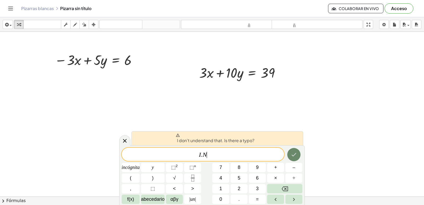
click at [292, 152] on icon "Hecho" at bounding box center [294, 154] width 6 height 6
click at [292, 186] on button "Retroceso" at bounding box center [284, 188] width 35 height 9
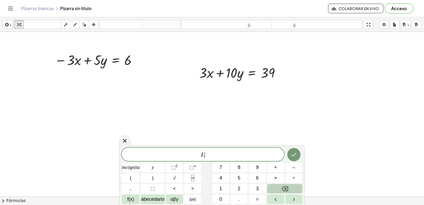
click at [292, 186] on button "Retroceso" at bounding box center [284, 188] width 35 height 9
click at [73, 26] on icon "button" at bounding box center [75, 24] width 4 height 6
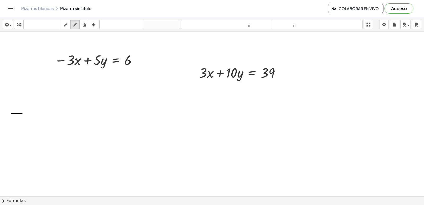
drag, startPoint x: 15, startPoint y: 114, endPoint x: 22, endPoint y: 114, distance: 6.6
drag, startPoint x: 16, startPoint y: 116, endPoint x: 15, endPoint y: 127, distance: 10.9
drag, startPoint x: 17, startPoint y: 128, endPoint x: 20, endPoint y: 127, distance: 2.7
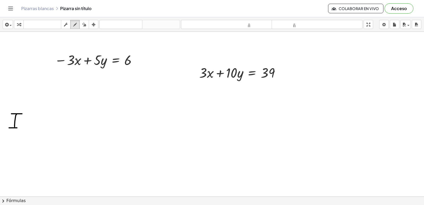
drag, startPoint x: 28, startPoint y: 129, endPoint x: 38, endPoint y: 115, distance: 17.3
drag, startPoint x: 50, startPoint y: 117, endPoint x: 63, endPoint y: 114, distance: 12.5
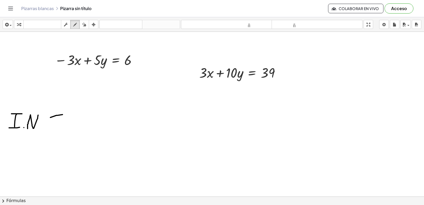
drag, startPoint x: 59, startPoint y: 115, endPoint x: 59, endPoint y: 129, distance: 14.3
drag, startPoint x: 56, startPoint y: 131, endPoint x: 65, endPoint y: 130, distance: 9.1
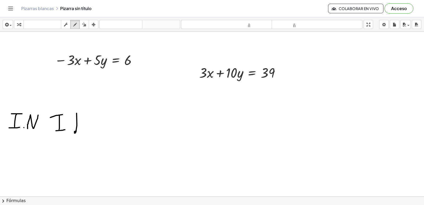
drag, startPoint x: 77, startPoint y: 113, endPoint x: 85, endPoint y: 133, distance: 20.9
drag, startPoint x: 85, startPoint y: 126, endPoint x: 87, endPoint y: 131, distance: 4.9
drag, startPoint x: 92, startPoint y: 129, endPoint x: 102, endPoint y: 129, distance: 9.8
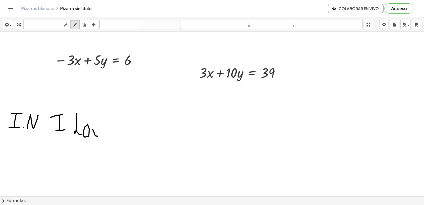
drag, startPoint x: 110, startPoint y: 131, endPoint x: 121, endPoint y: 133, distance: 11.5
drag, startPoint x: 131, startPoint y: 130, endPoint x: 146, endPoint y: 130, distance: 15.1
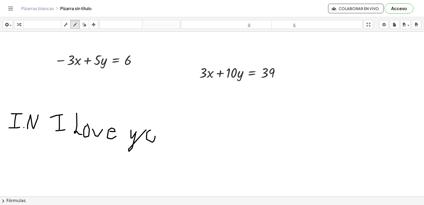
drag, startPoint x: 151, startPoint y: 130, endPoint x: 154, endPoint y: 138, distance: 8.8
drag, startPoint x: 162, startPoint y: 135, endPoint x: 171, endPoint y: 133, distance: 8.7
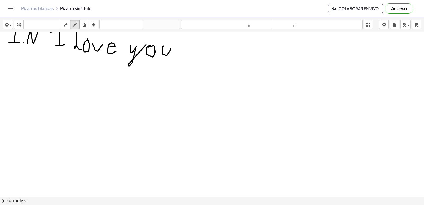
scroll to position [685, 0]
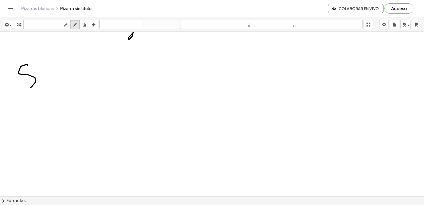
drag, startPoint x: 27, startPoint y: 64, endPoint x: 35, endPoint y: 68, distance: 9.6
drag, startPoint x: 41, startPoint y: 59, endPoint x: 46, endPoint y: 84, distance: 25.2
drag, startPoint x: 40, startPoint y: 79, endPoint x: 54, endPoint y: 72, distance: 15.3
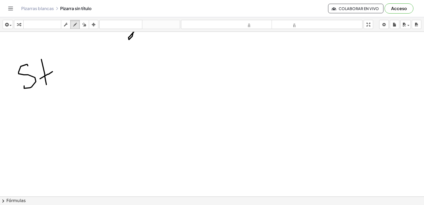
drag, startPoint x: 60, startPoint y: 80, endPoint x: 67, endPoint y: 66, distance: 15.9
drag, startPoint x: 71, startPoint y: 76, endPoint x: 85, endPoint y: 76, distance: 13.8
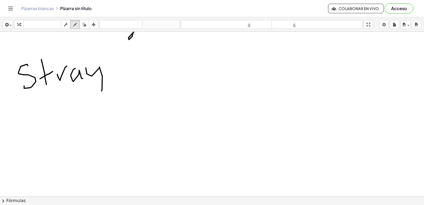
drag, startPoint x: 86, startPoint y: 68, endPoint x: 91, endPoint y: 97, distance: 29.5
drag, startPoint x: 42, startPoint y: 105, endPoint x: 43, endPoint y: 127, distance: 21.7
drag, startPoint x: 40, startPoint y: 124, endPoint x: 48, endPoint y: 107, distance: 18.5
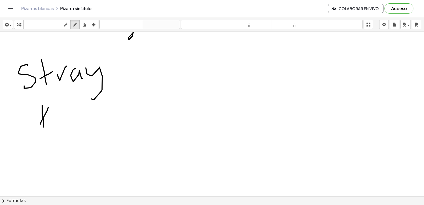
drag, startPoint x: 46, startPoint y: 116, endPoint x: 50, endPoint y: 126, distance: 10.8
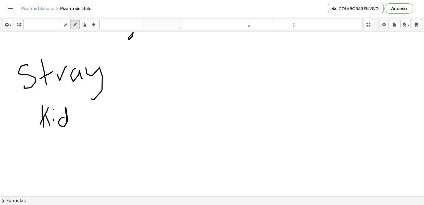
drag, startPoint x: 63, startPoint y: 117, endPoint x: 68, endPoint y: 126, distance: 10.7
drag, startPoint x: 75, startPoint y: 115, endPoint x: 80, endPoint y: 115, distance: 5.1
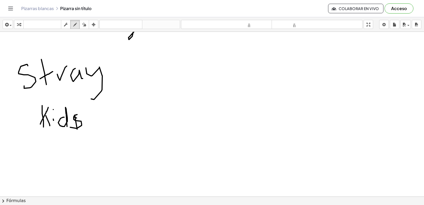
drag, startPoint x: 75, startPoint y: 115, endPoint x: 70, endPoint y: 127, distance: 13.2
drag, startPoint x: 109, startPoint y: 103, endPoint x: 128, endPoint y: 96, distance: 20.7
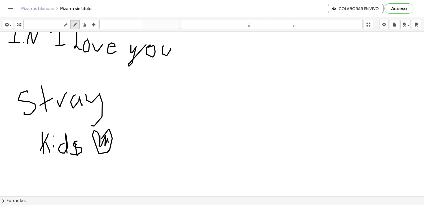
scroll to position [605, 0]
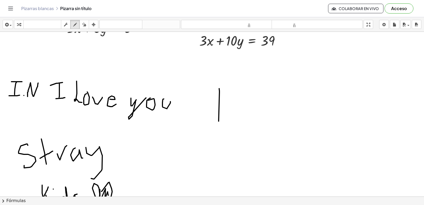
drag, startPoint x: 219, startPoint y: 121, endPoint x: 229, endPoint y: 96, distance: 27.2
click div
drag, startPoint x: 228, startPoint y: 117, endPoint x: 222, endPoint y: 114, distance: 7.1
click div
drag
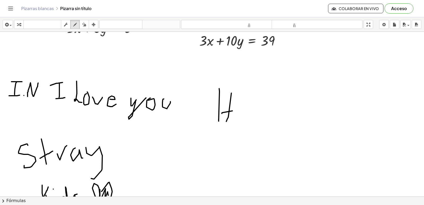
click div
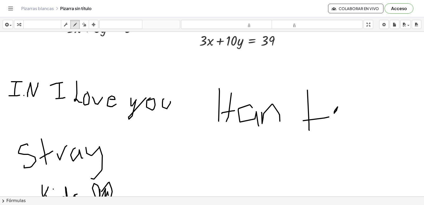
click div
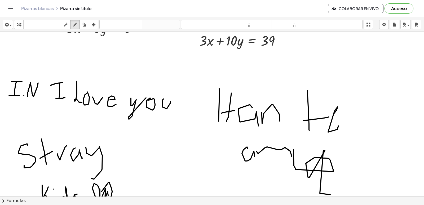
click div
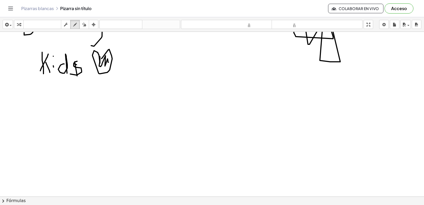
scroll to position [823, 0]
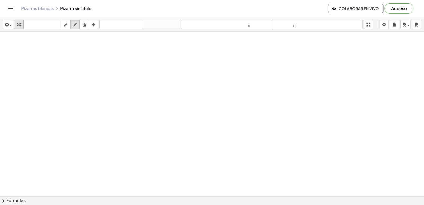
click icon "button"
click div
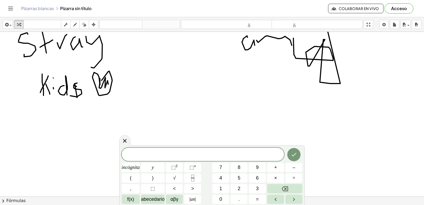
scroll to position [743, 0]
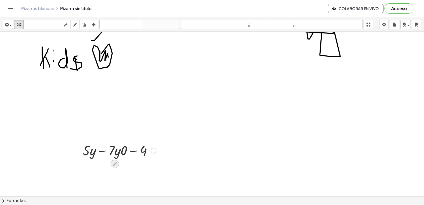
click icon
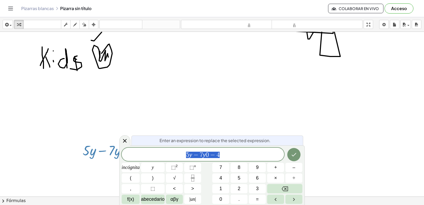
scroll to position [772, 0]
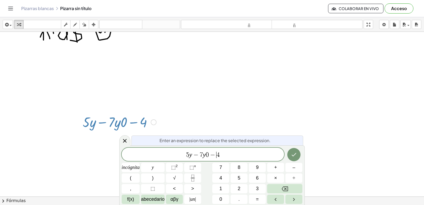
click span "0"
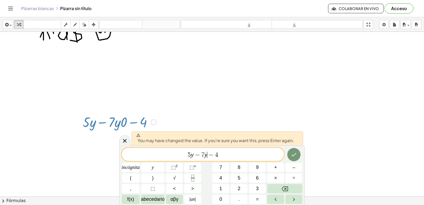
click icon "Hecho"
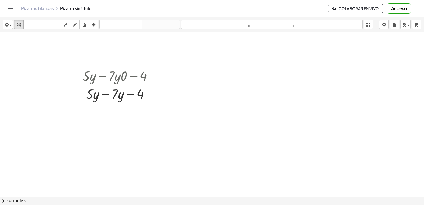
scroll to position [849, 0]
